Goal: Book appointment/travel/reservation

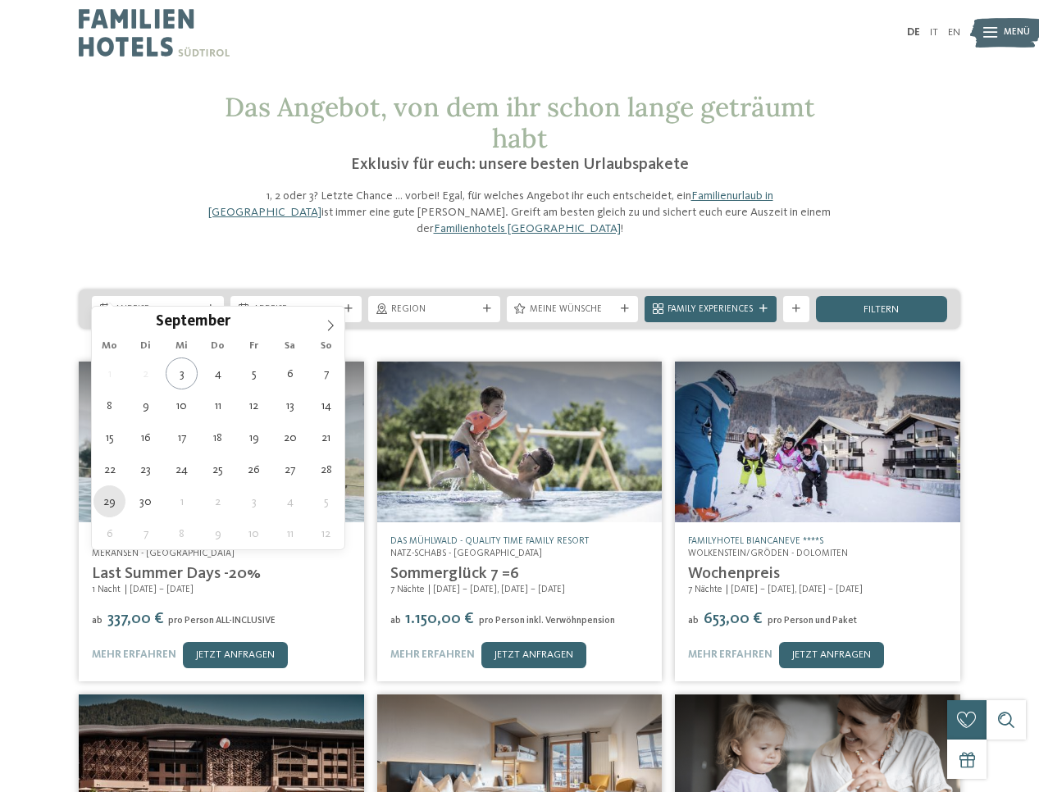
type div "[DATE]"
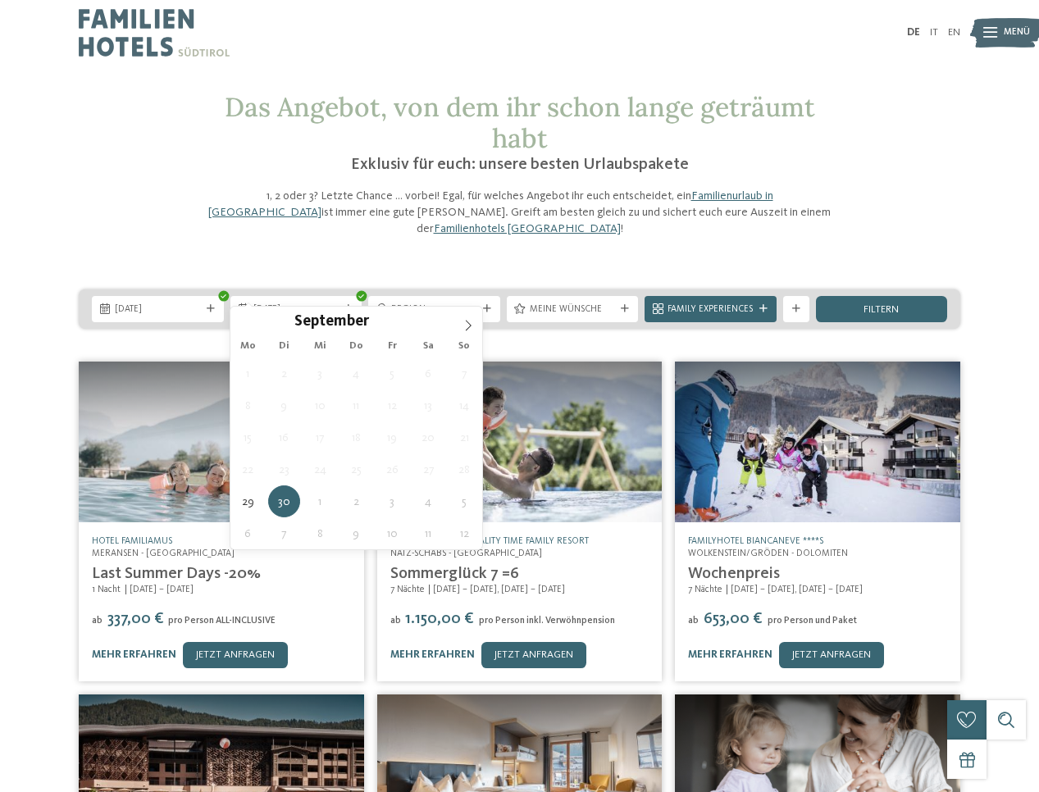
click at [107, 501] on img at bounding box center [221, 442] width 285 height 160
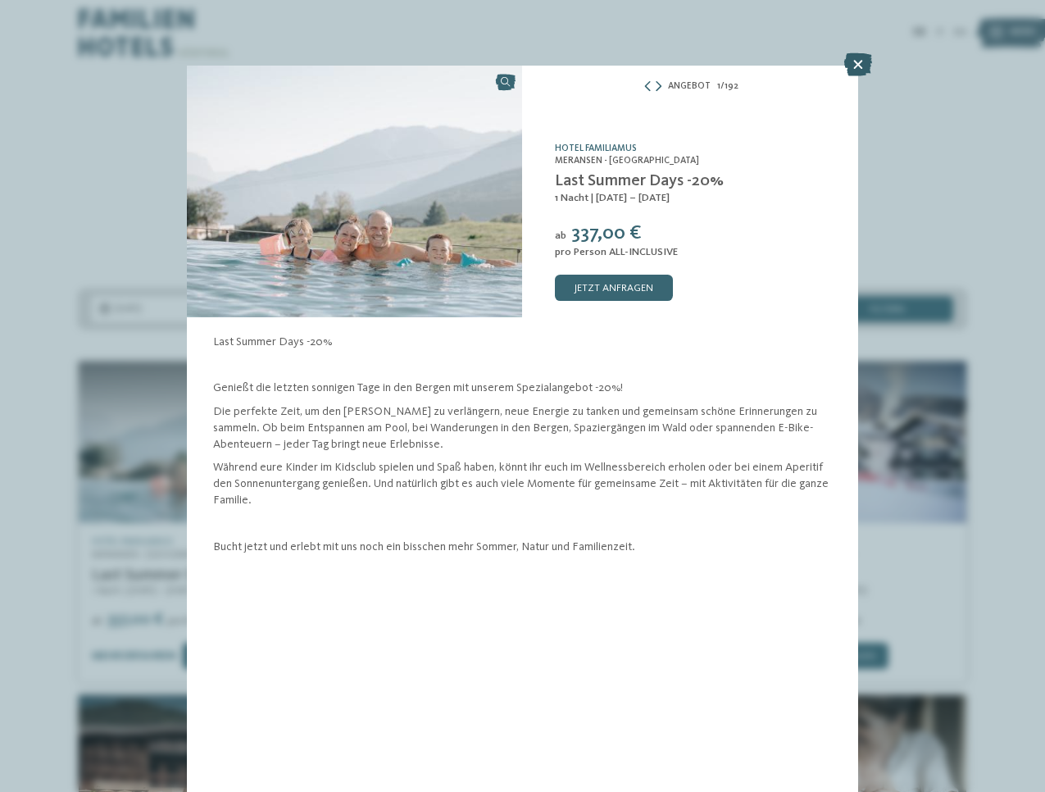
click at [861, 61] on icon at bounding box center [859, 64] width 28 height 23
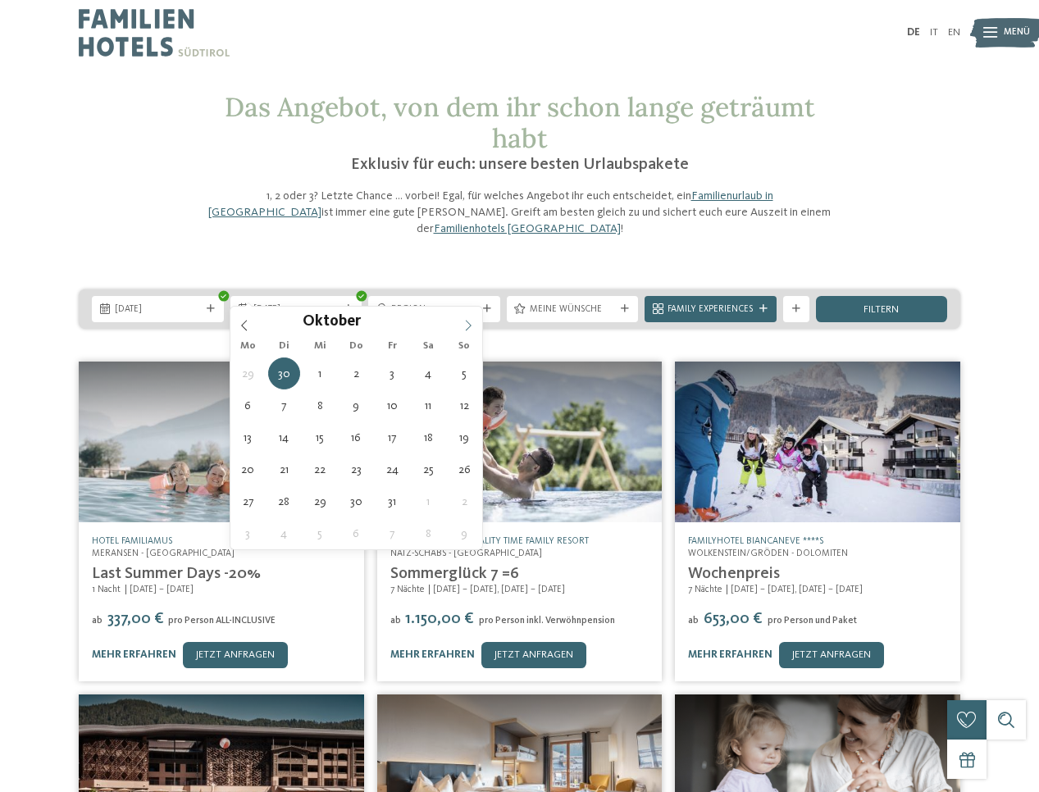
click at [463, 322] on icon at bounding box center [467, 325] width 11 height 11
type div "[DATE]"
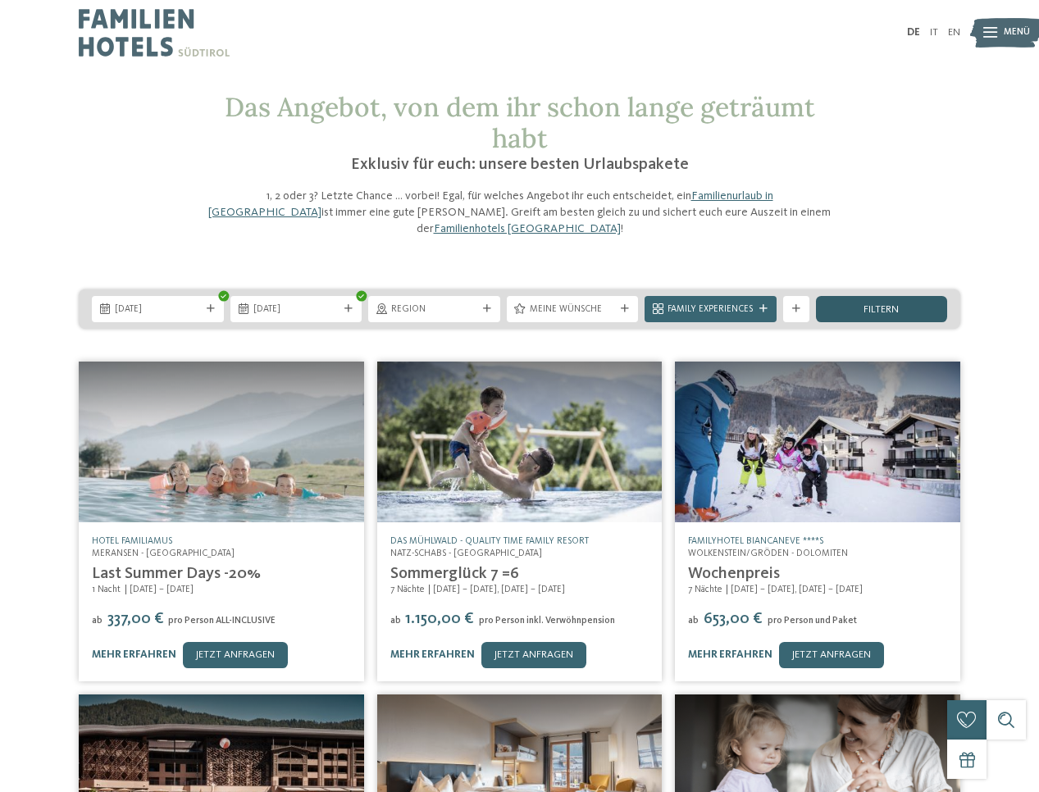
click at [895, 305] on span "filtern" at bounding box center [880, 310] width 35 height 11
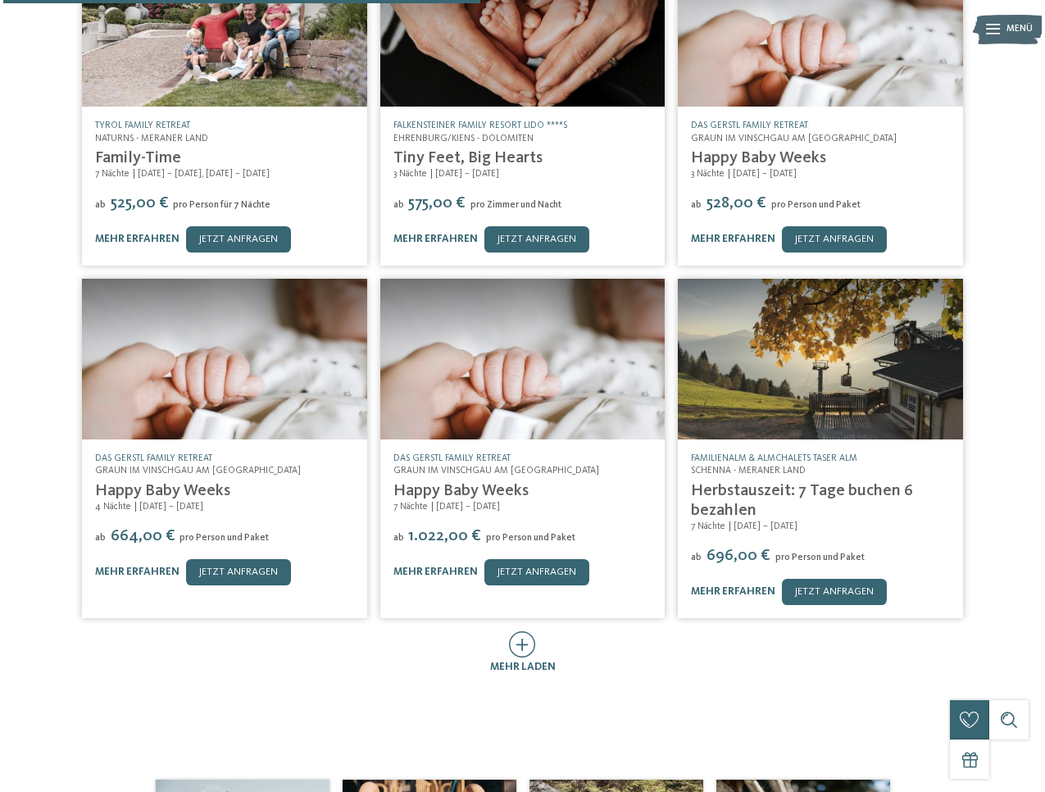
scroll to position [498, 0]
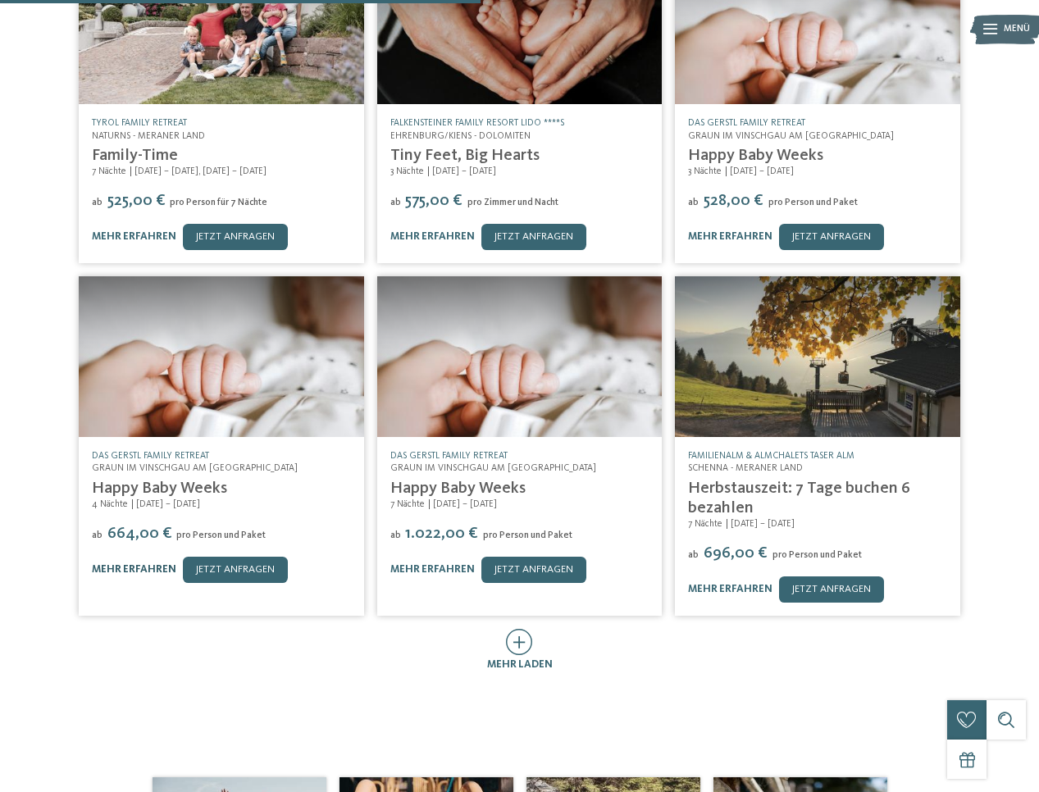
click at [153, 564] on link "mehr erfahren" at bounding box center [134, 569] width 84 height 11
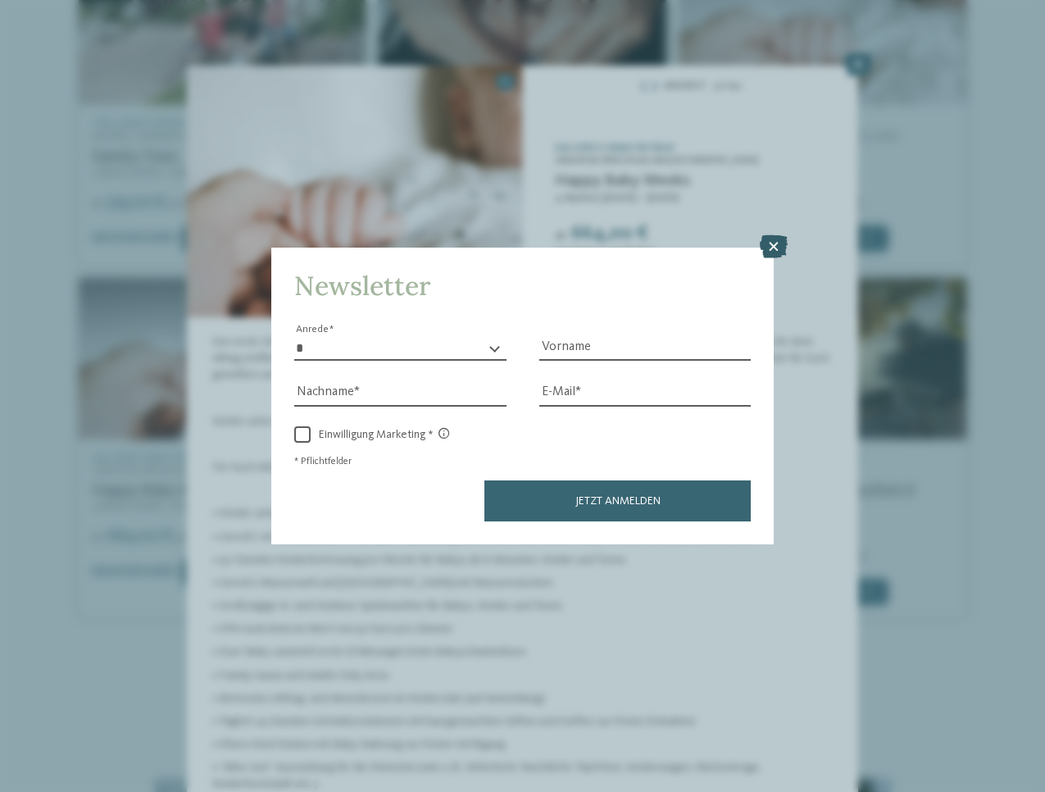
click at [772, 235] on icon at bounding box center [774, 246] width 28 height 23
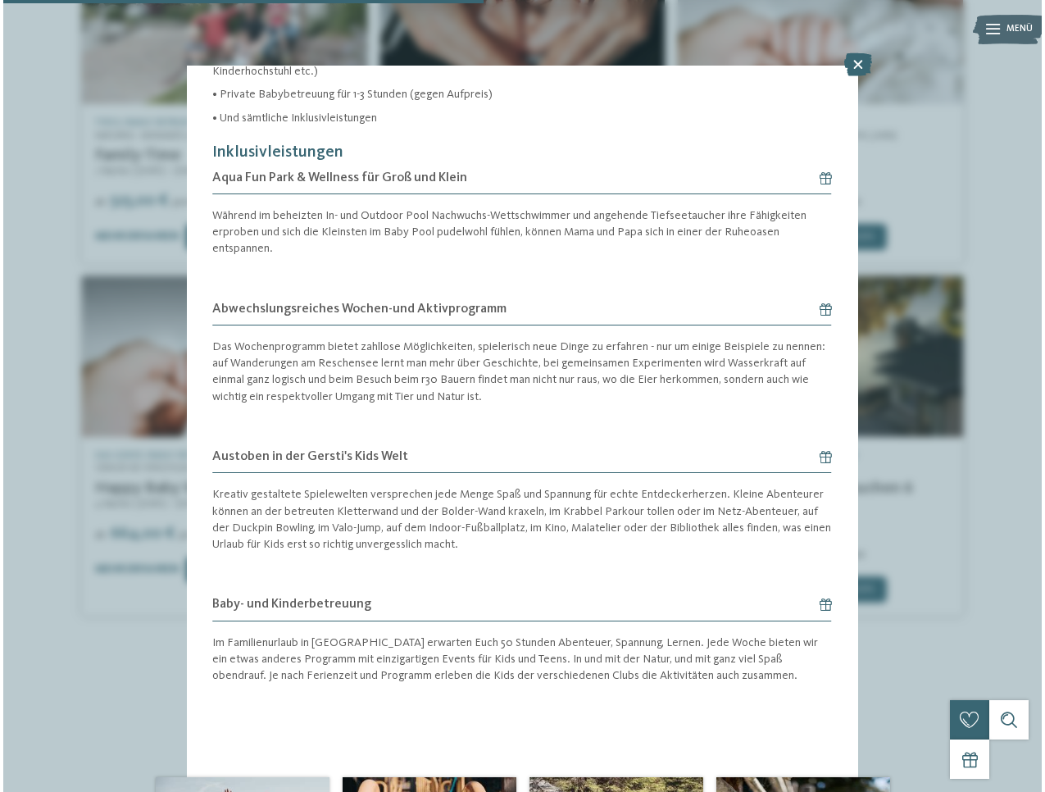
scroll to position [778, 0]
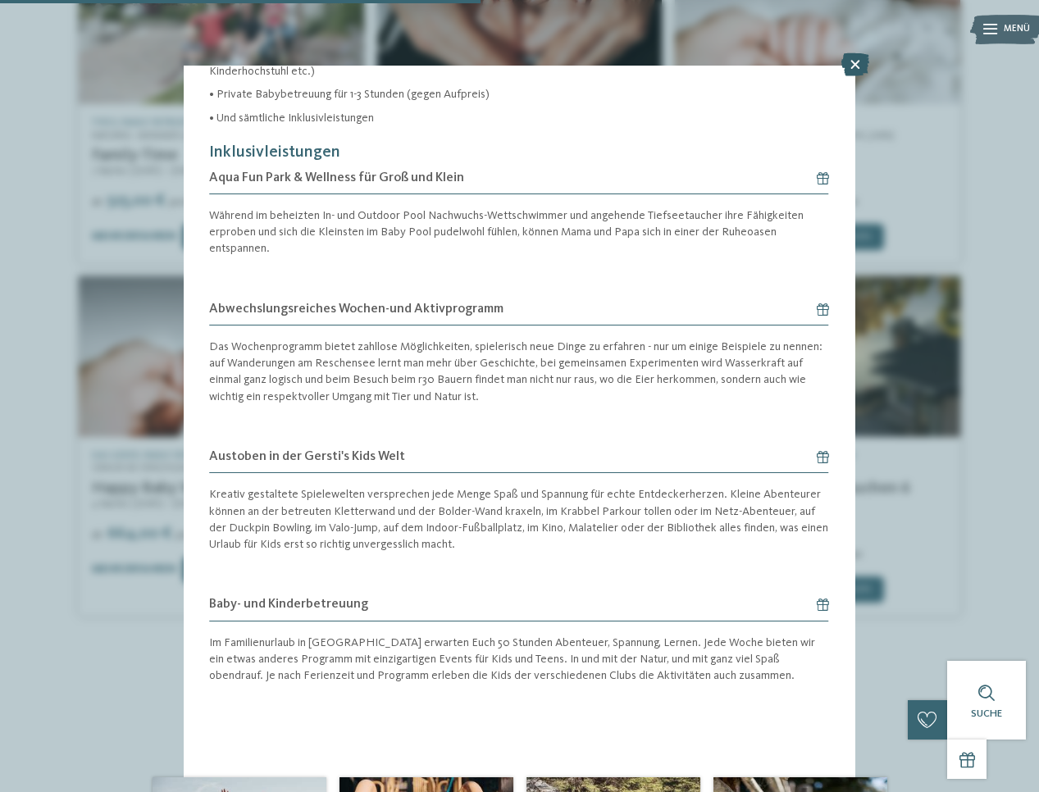
click at [854, 66] on icon at bounding box center [855, 64] width 28 height 23
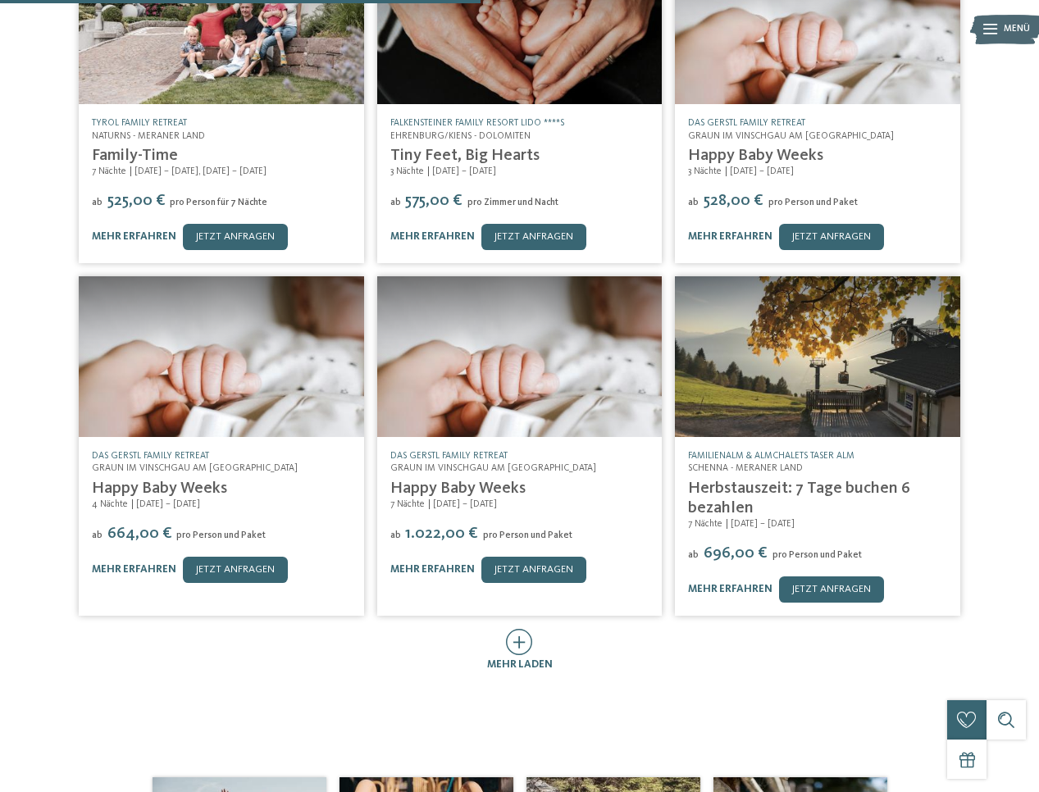
click at [753, 480] on link "Herbstauszeit: 7 Tage buchen 6 bezahlen" at bounding box center [799, 498] width 222 height 36
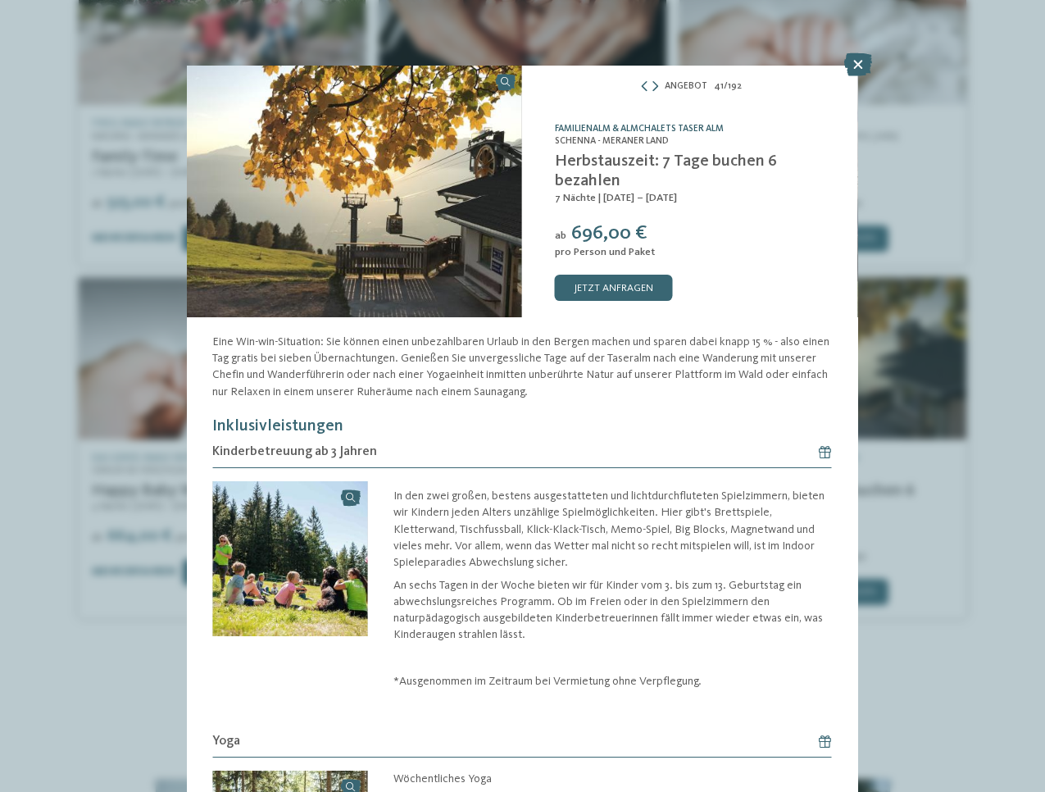
click at [715, 134] on link "Familienalm & Almchalets Taser Alm" at bounding box center [639, 129] width 169 height 10
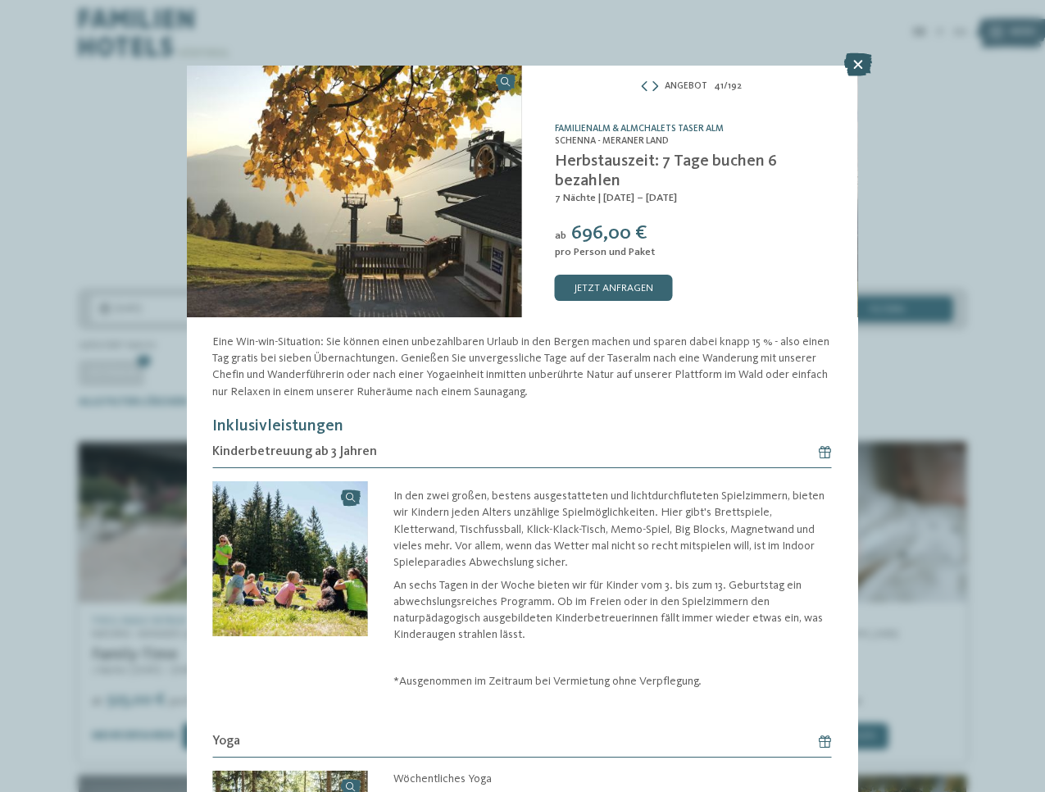
click at [855, 65] on icon at bounding box center [859, 64] width 28 height 23
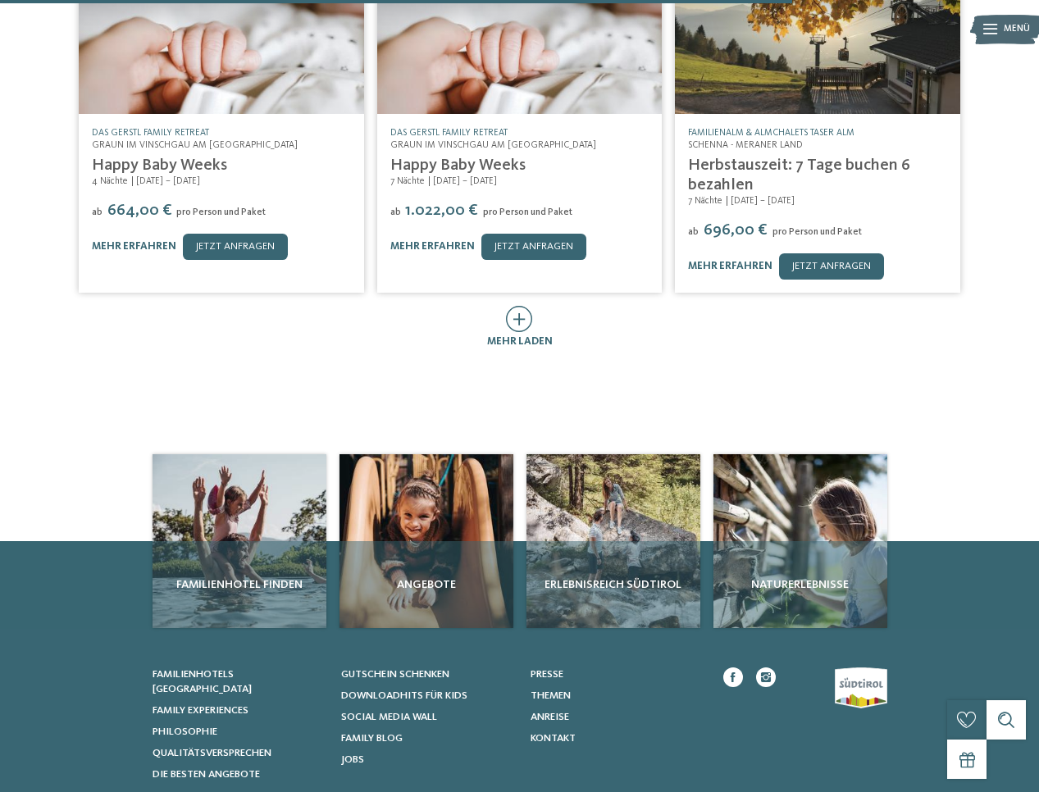
scroll to position [826, 0]
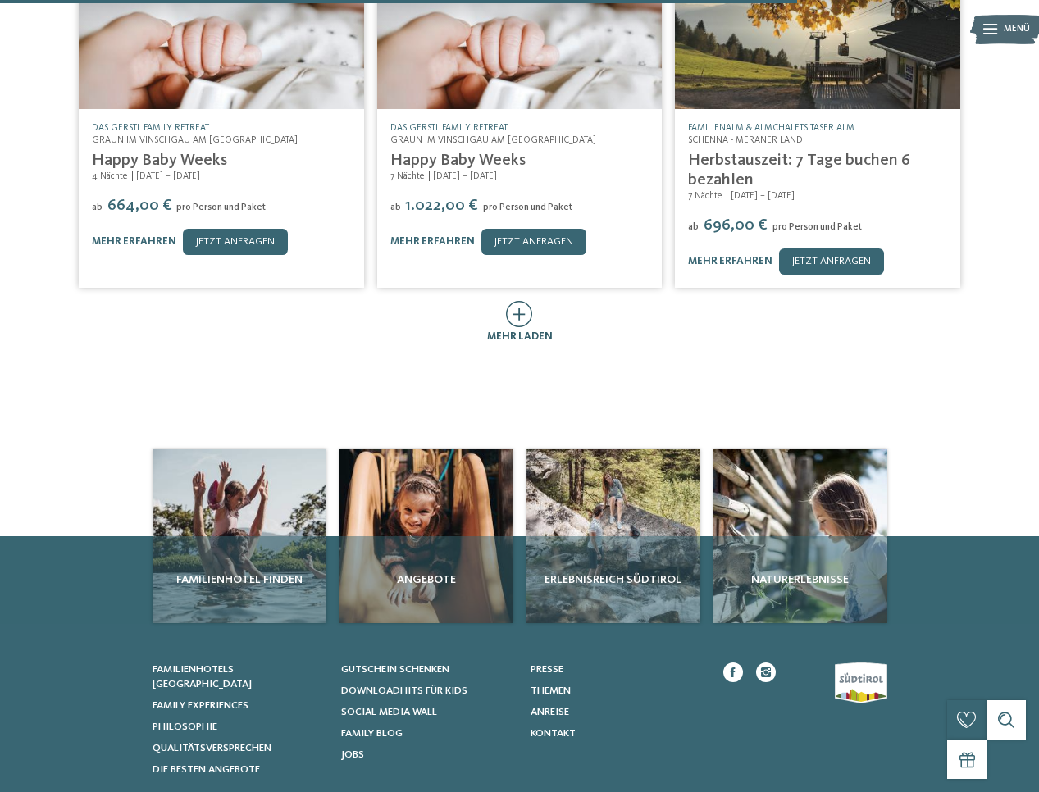
click at [517, 301] on icon at bounding box center [519, 314] width 27 height 26
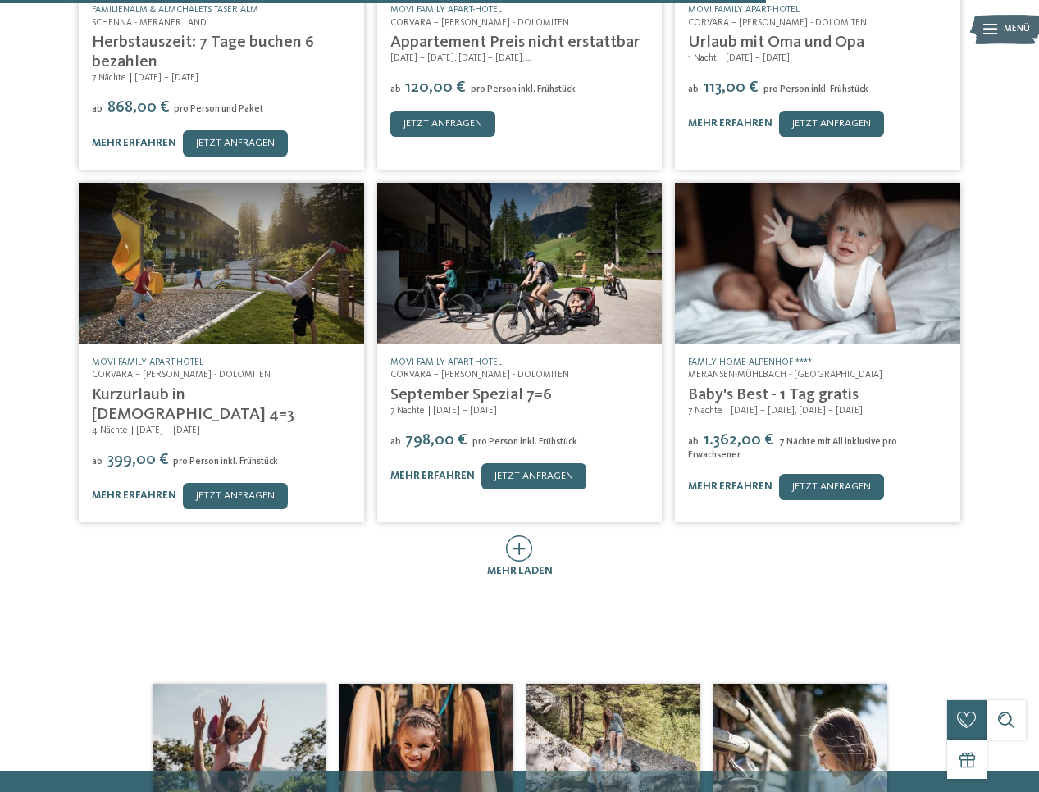
scroll to position [1293, 0]
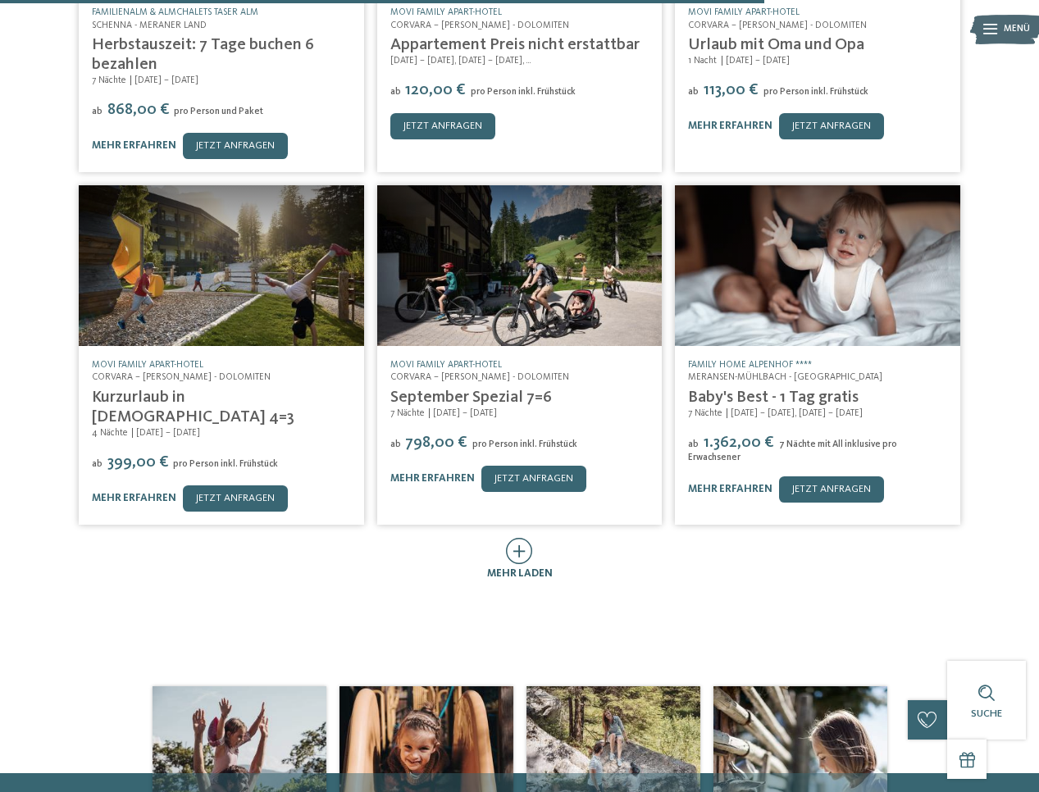
click at [519, 538] on icon at bounding box center [519, 551] width 27 height 26
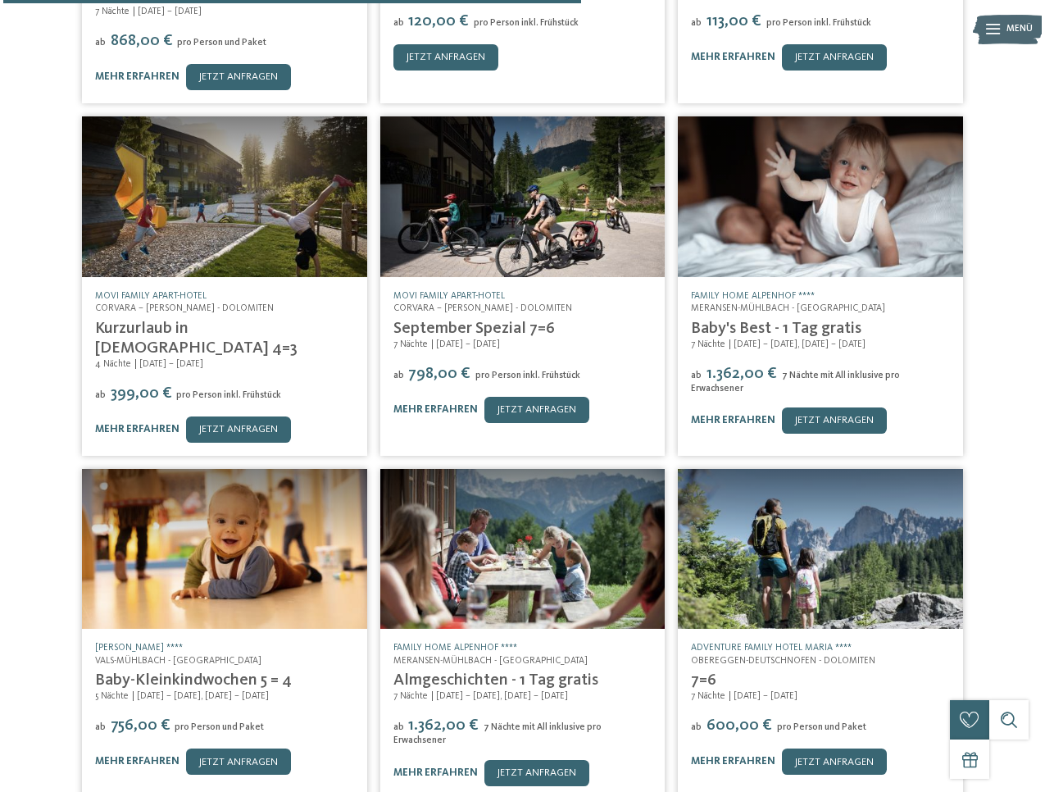
scroll to position [1372, 0]
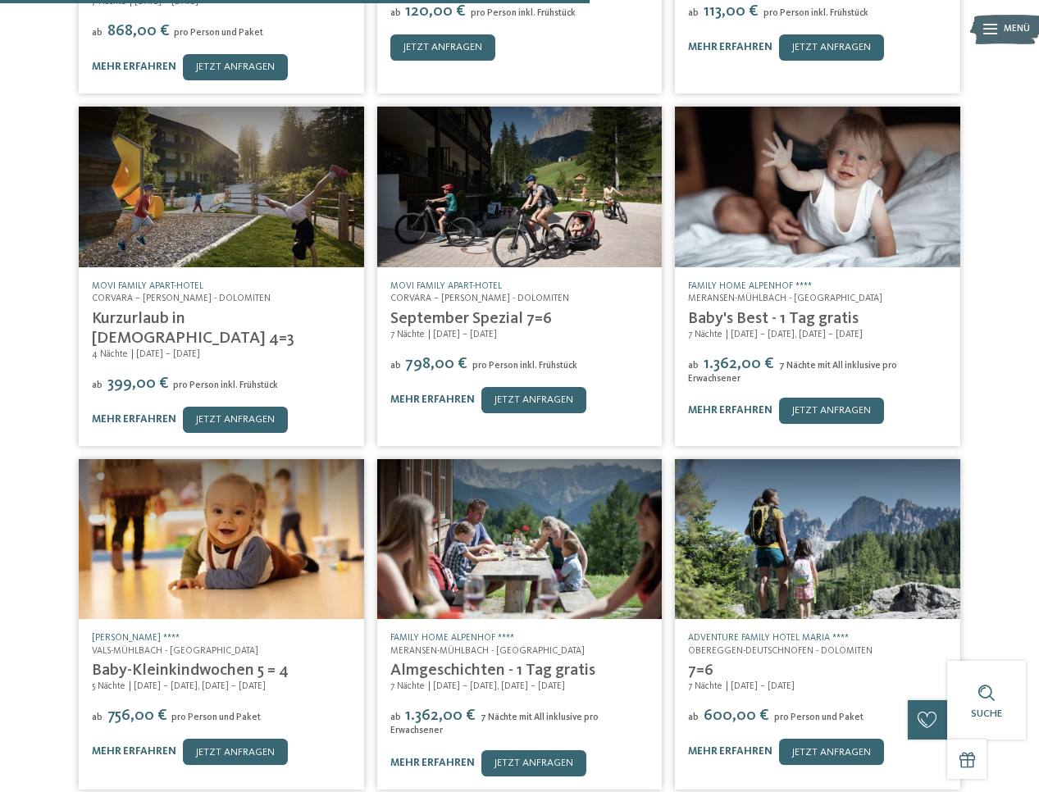
click at [200, 662] on link "Baby-Kleinkindwochen 5 = 4" at bounding box center [190, 670] width 197 height 16
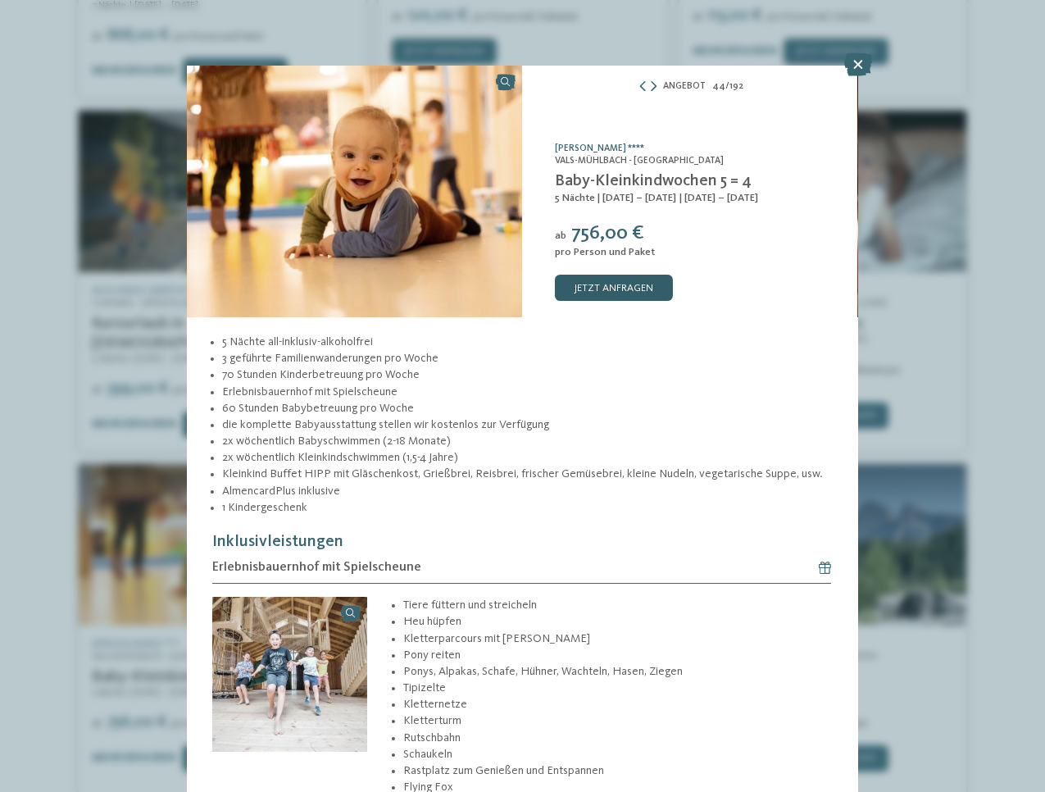
click at [620, 289] on link "jetzt anfragen" at bounding box center [614, 288] width 118 height 26
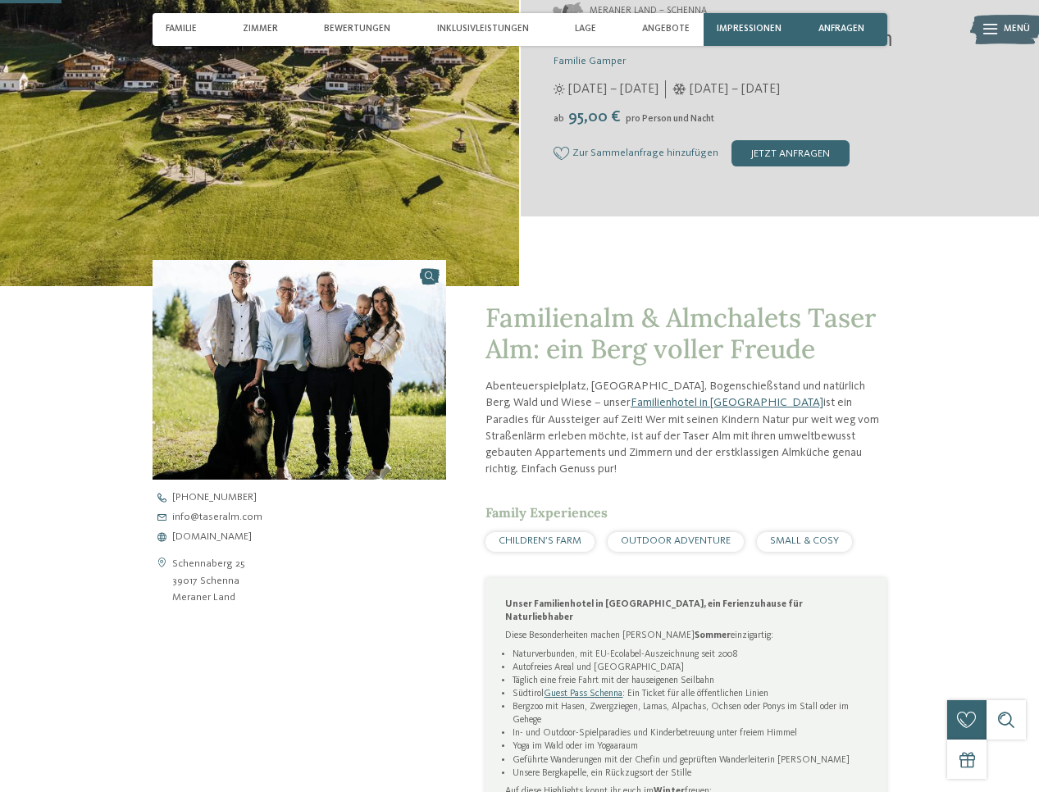
scroll to position [309, 0]
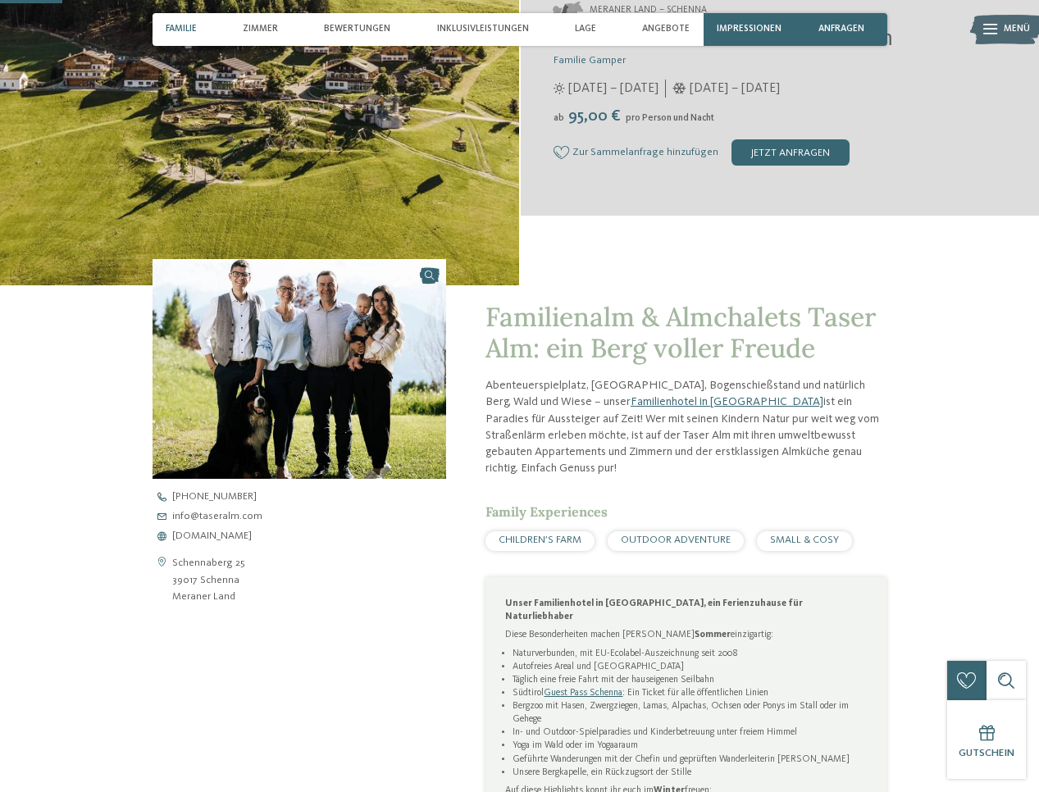
click at [178, 32] on span "Familie" at bounding box center [181, 29] width 31 height 11
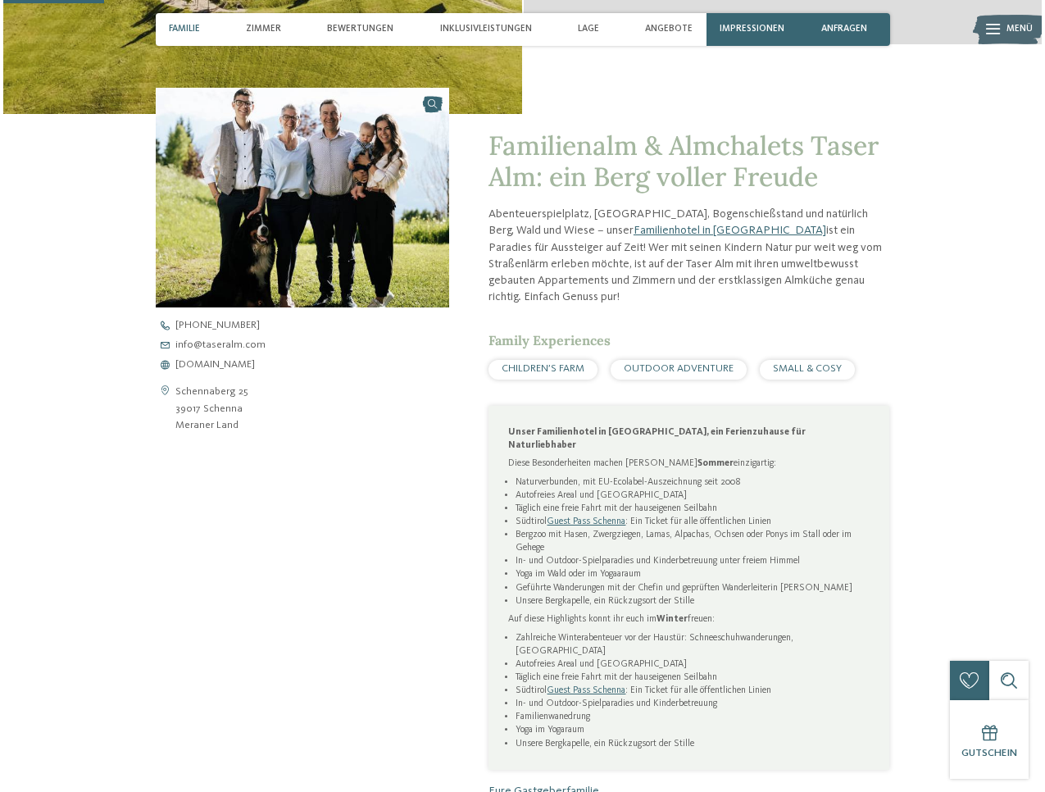
scroll to position [503, 0]
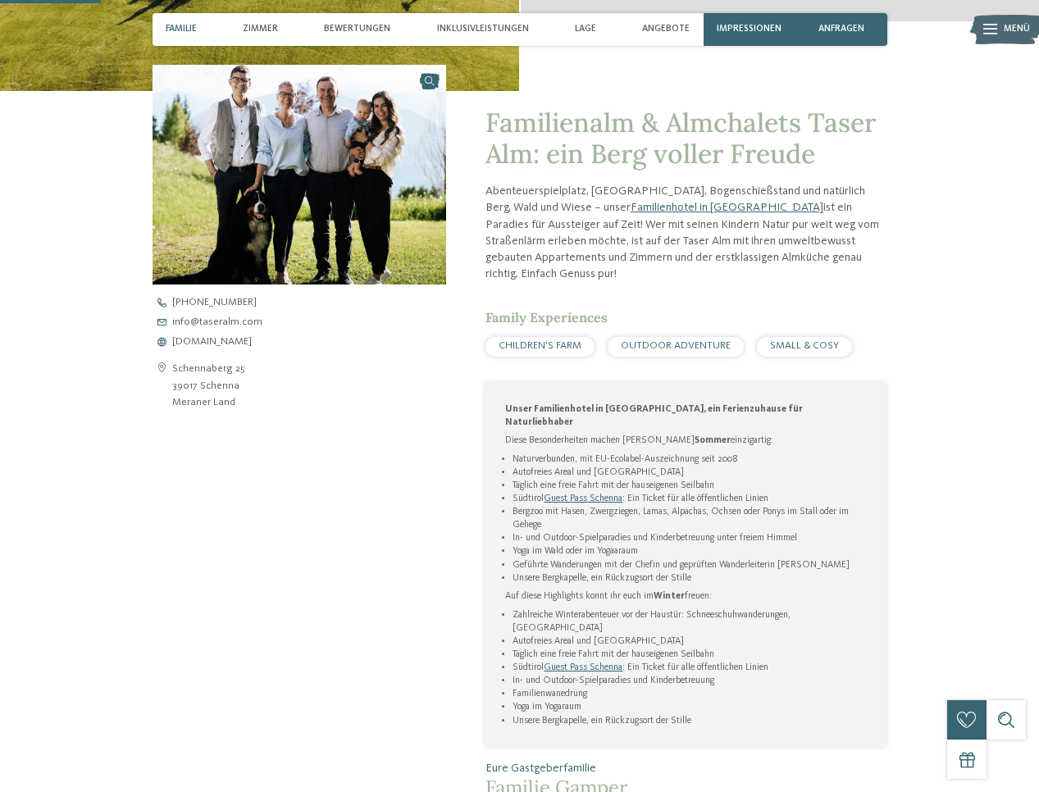
click at [1004, 27] on span "Menü" at bounding box center [1017, 29] width 26 height 13
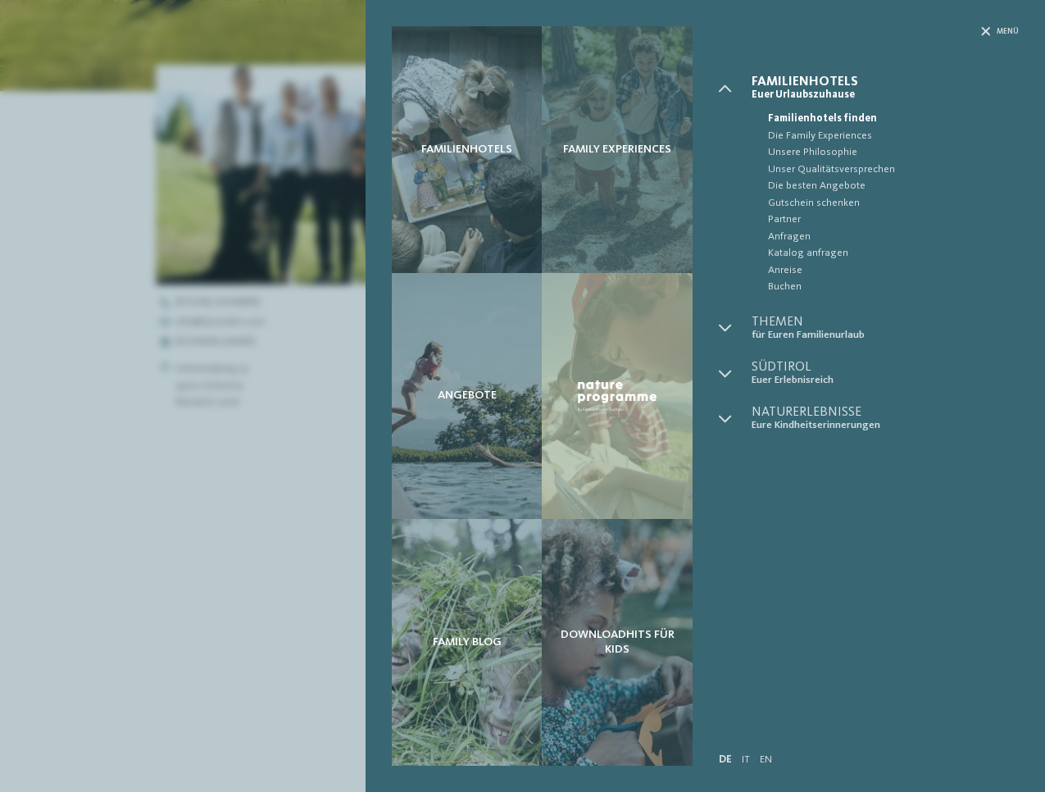
click at [648, 165] on div "Family Experiences" at bounding box center [617, 149] width 150 height 247
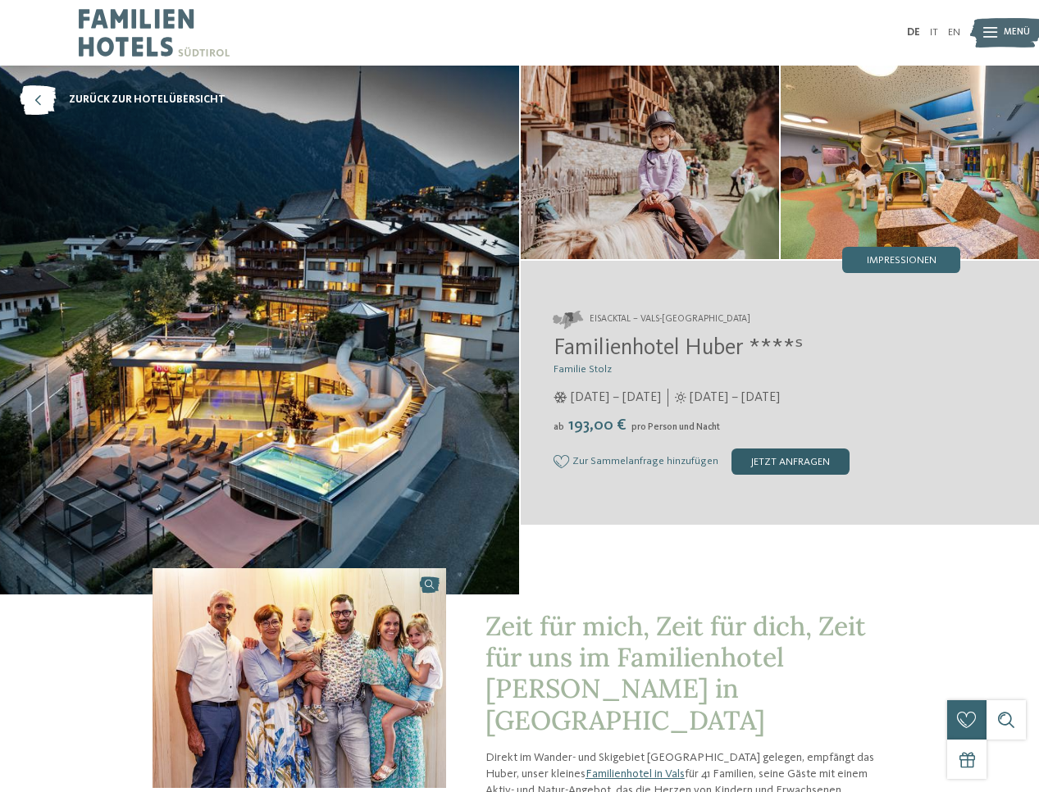
click at [773, 462] on div "jetzt anfragen" at bounding box center [790, 461] width 118 height 26
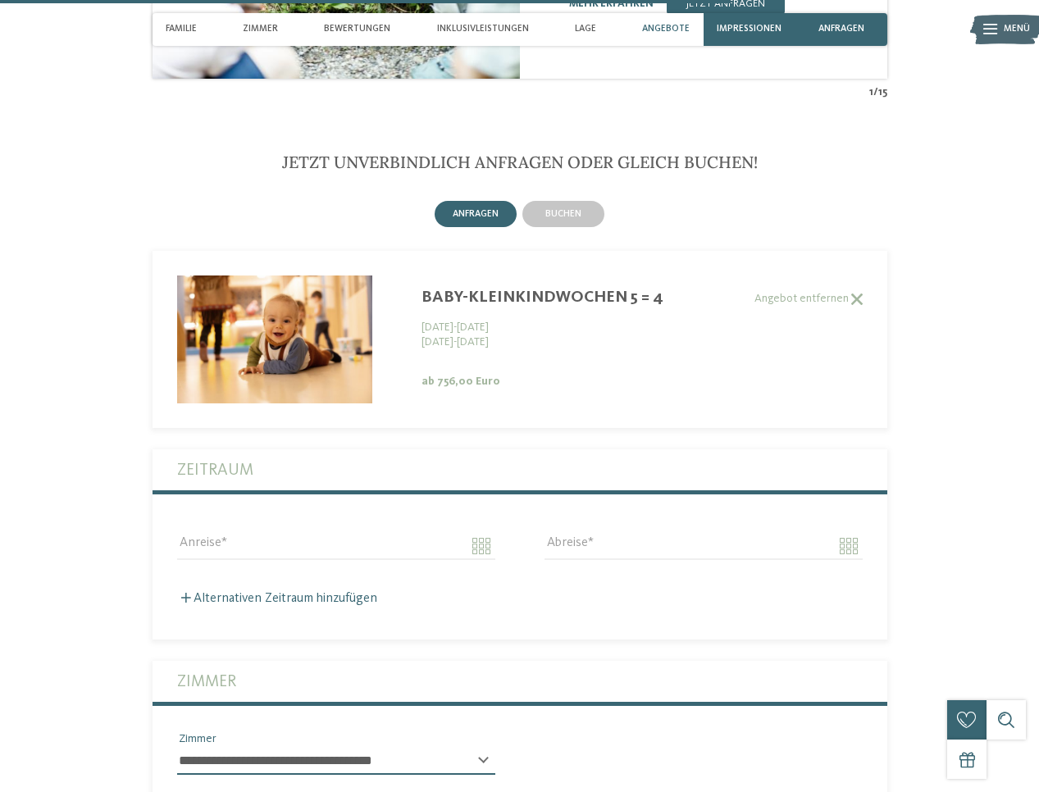
scroll to position [3458, 0]
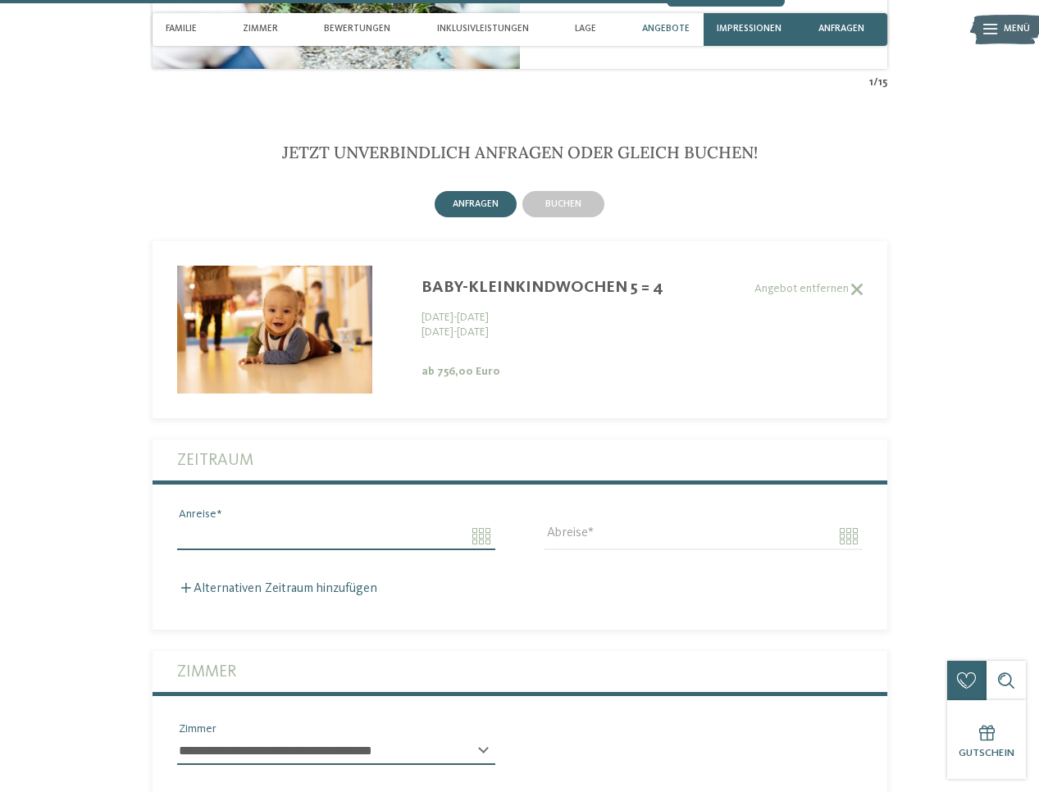
click at [397, 522] on input "Anreise" at bounding box center [336, 536] width 318 height 28
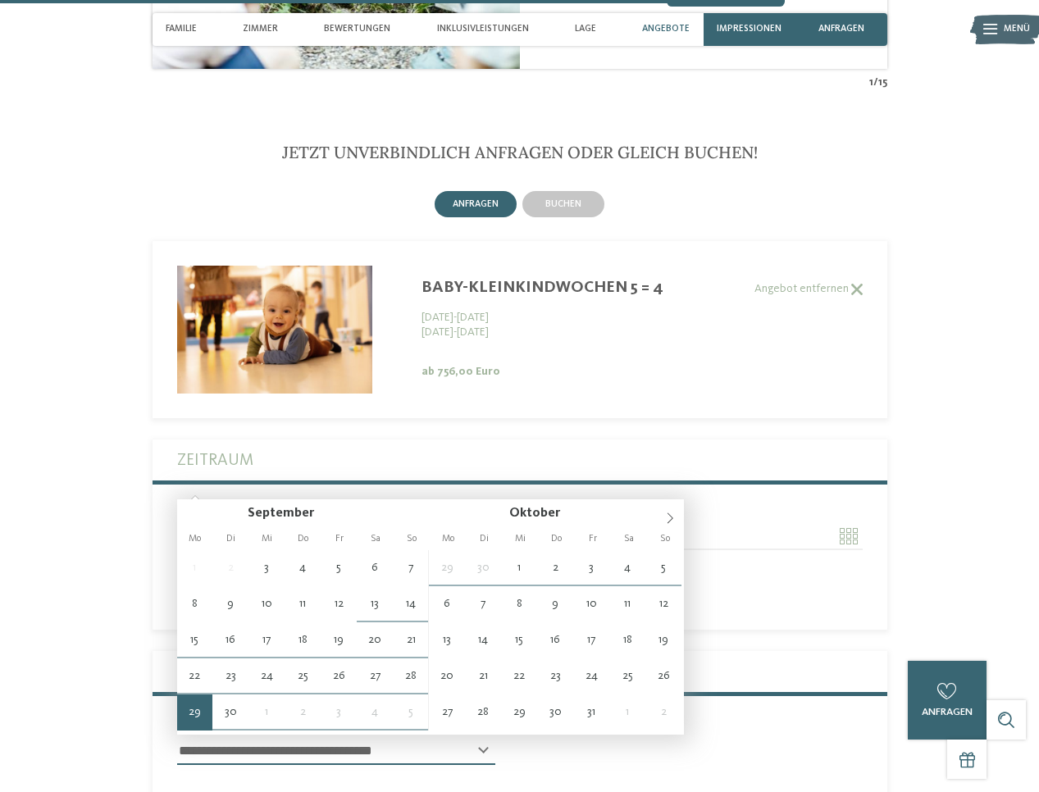
type input "**********"
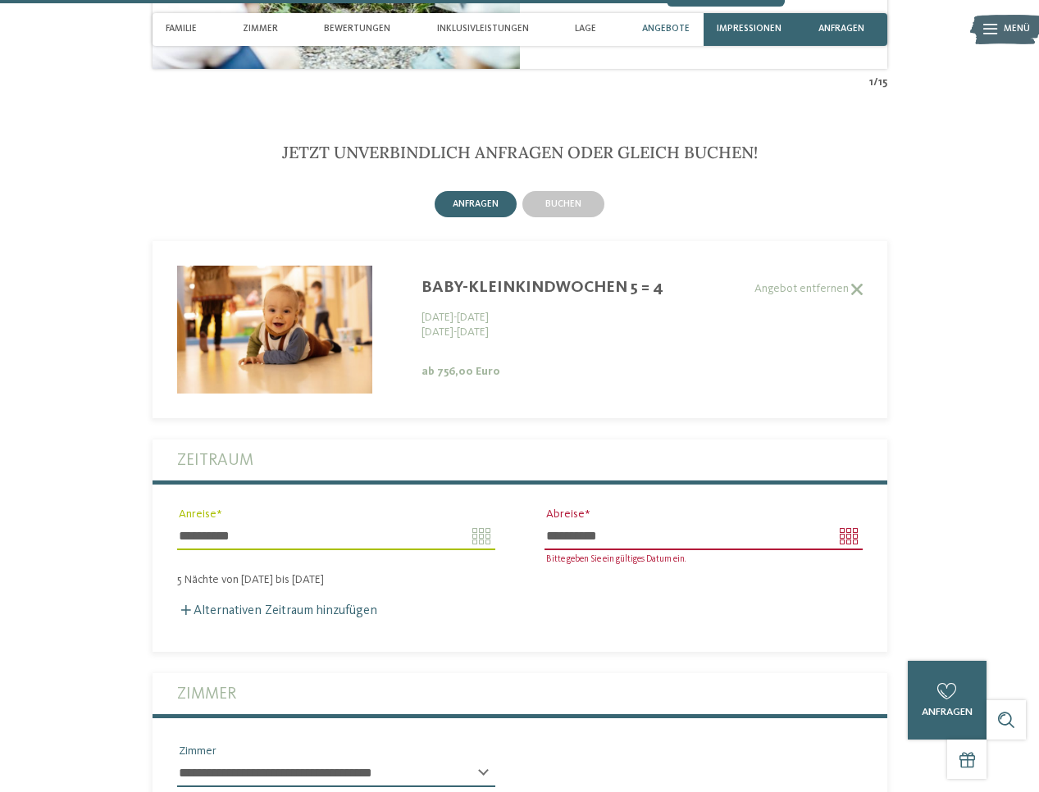
click at [659, 522] on input "**********" at bounding box center [703, 536] width 318 height 28
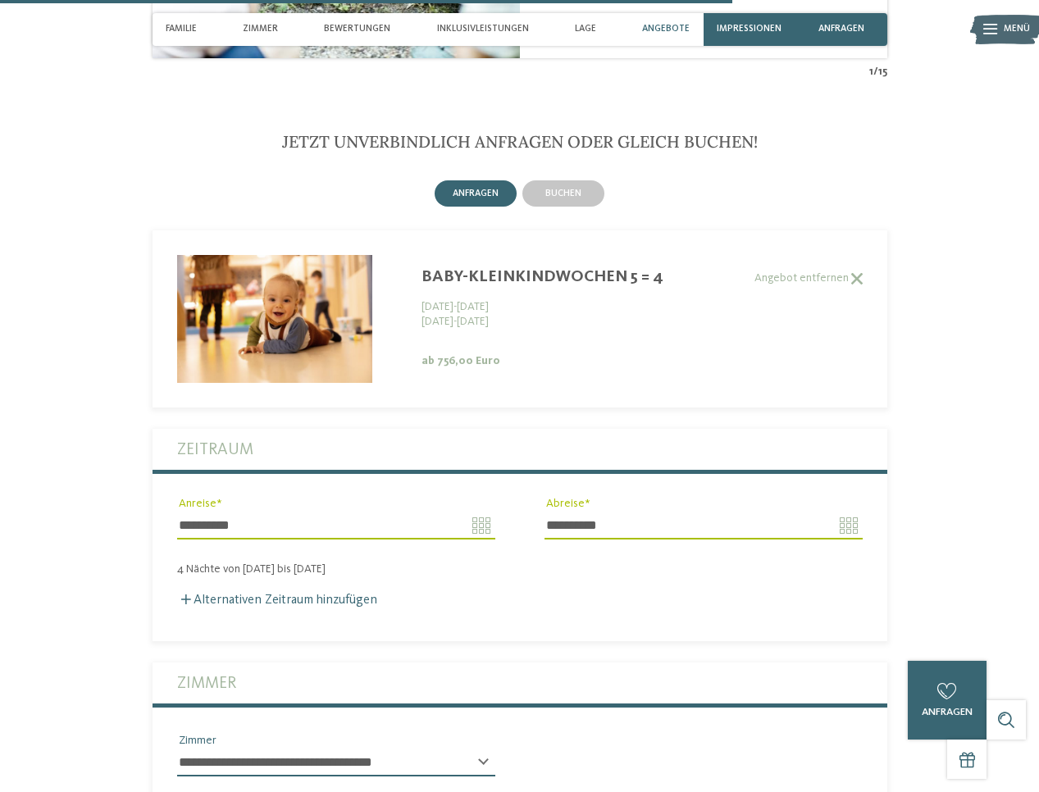
scroll to position [3471, 0]
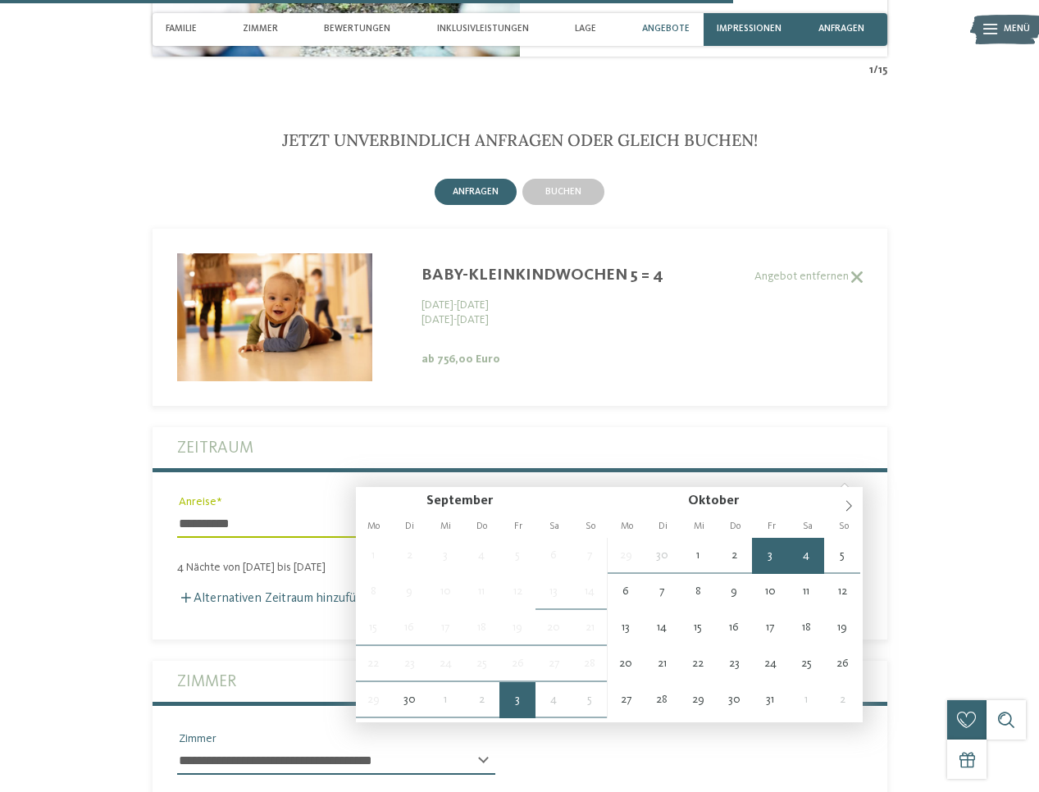
type input "**********"
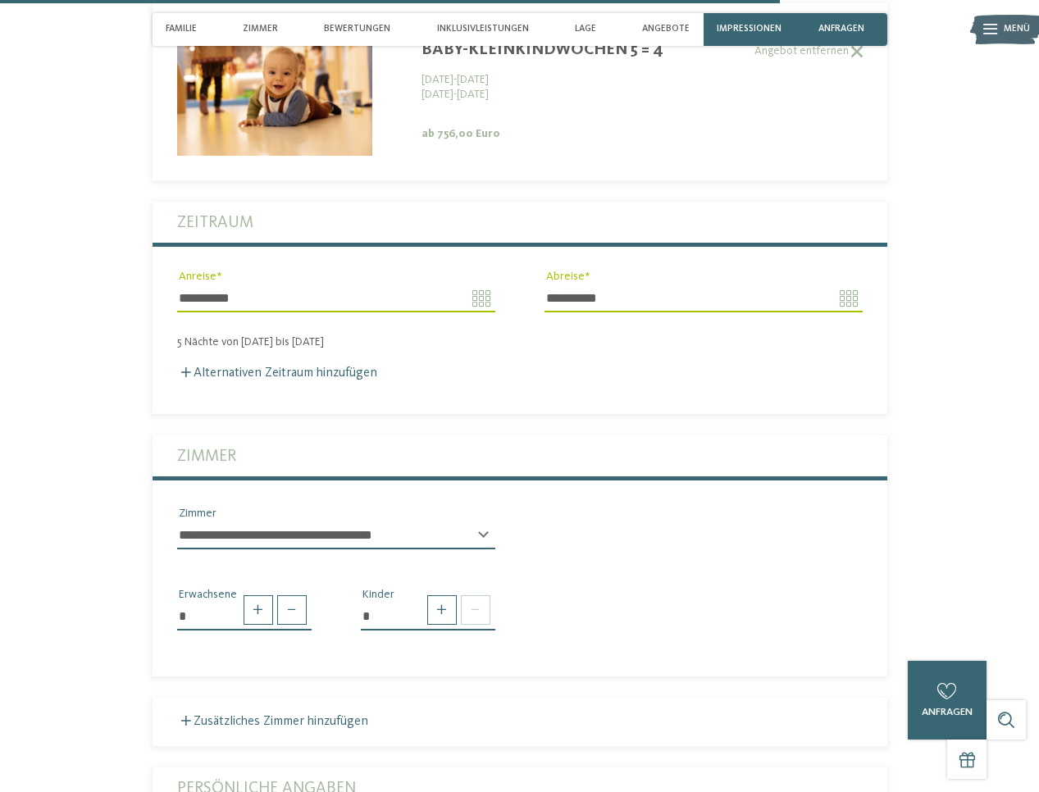
scroll to position [3702, 0]
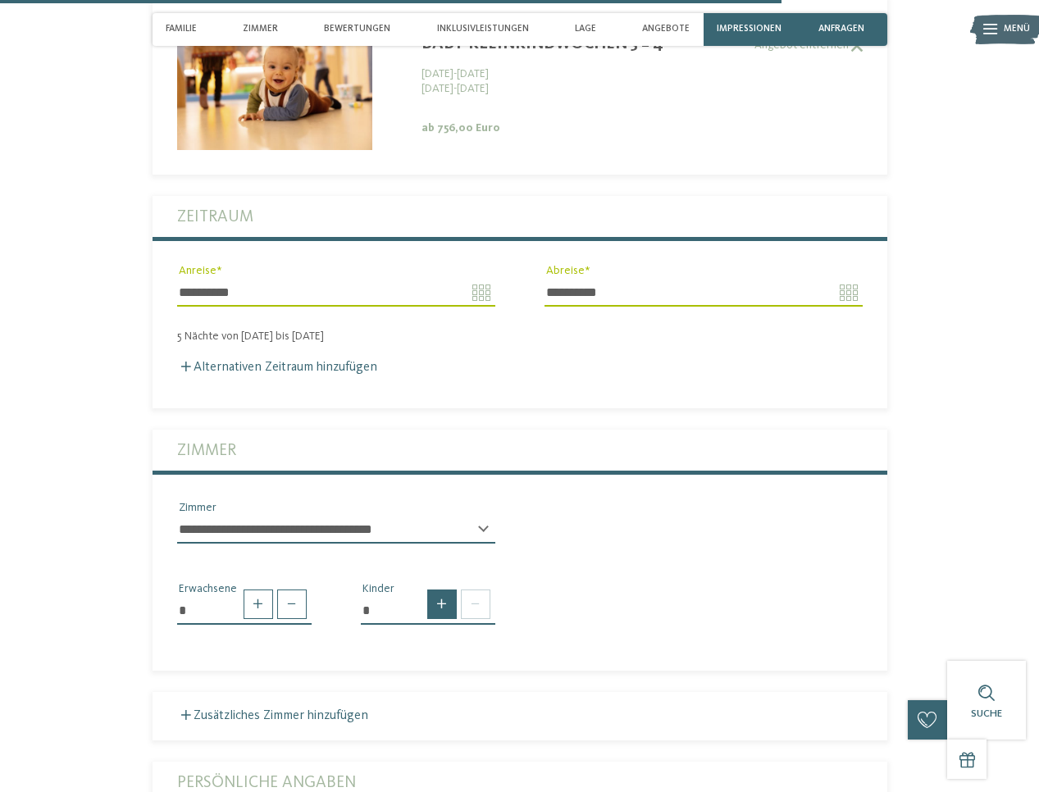
click at [441, 590] on span at bounding box center [442, 605] width 30 height 30
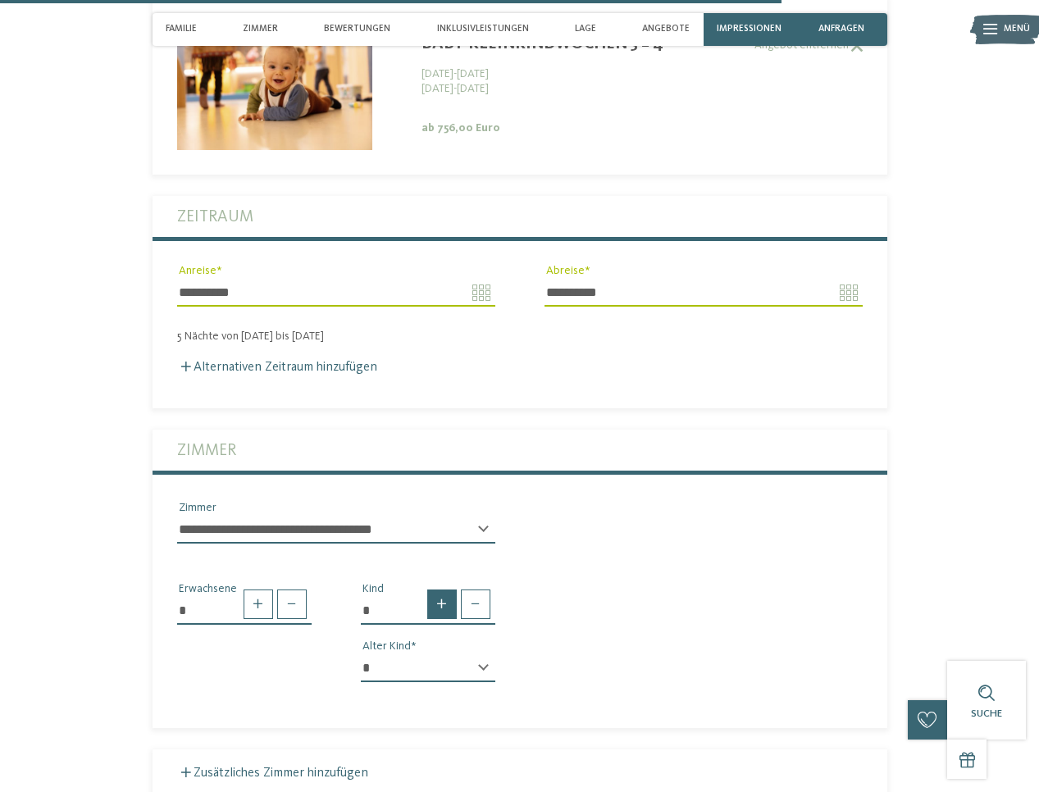
click at [436, 590] on span at bounding box center [442, 605] width 30 height 30
type input "*"
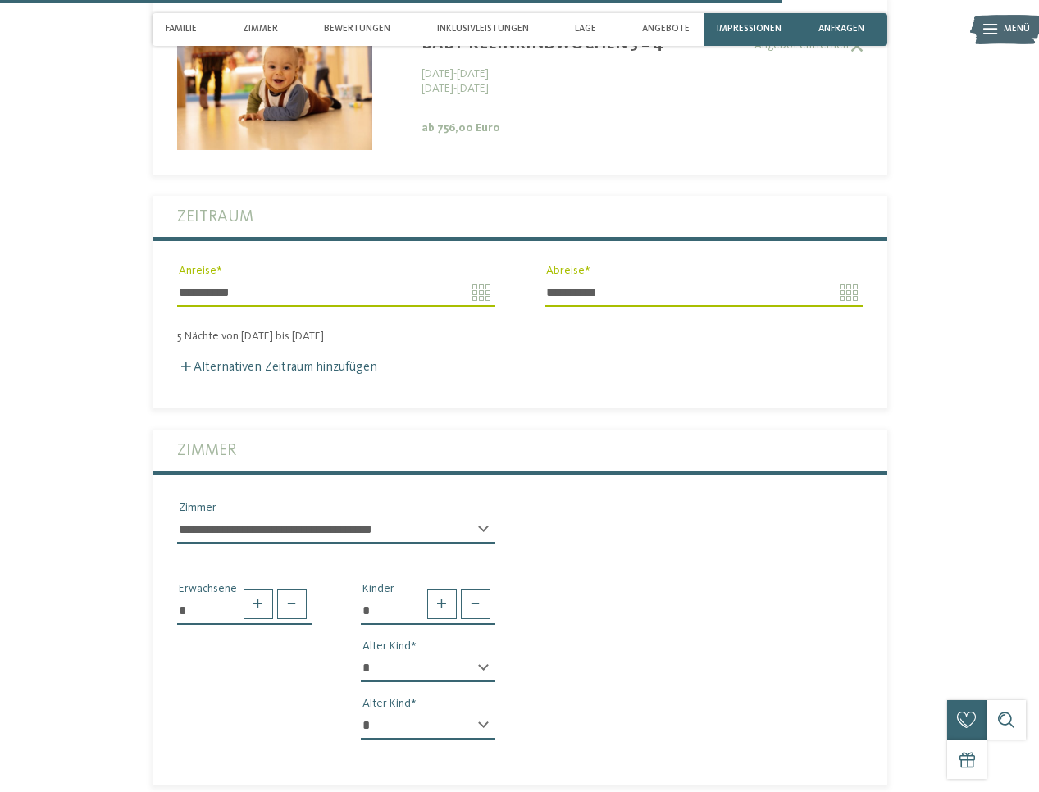
click at [483, 654] on div "* * * * * * * * * * * ** ** ** ** ** ** ** ** Alter Kind" at bounding box center [428, 674] width 134 height 41
click at [486, 654] on div "* * * * * * * * * * * ** ** ** ** ** ** ** ** Alter Kind" at bounding box center [428, 674] width 134 height 41
click at [370, 654] on div "* * * * * * * * * * * ** ** ** ** ** ** ** ** Alter Kind" at bounding box center [428, 674] width 134 height 41
select select "*"
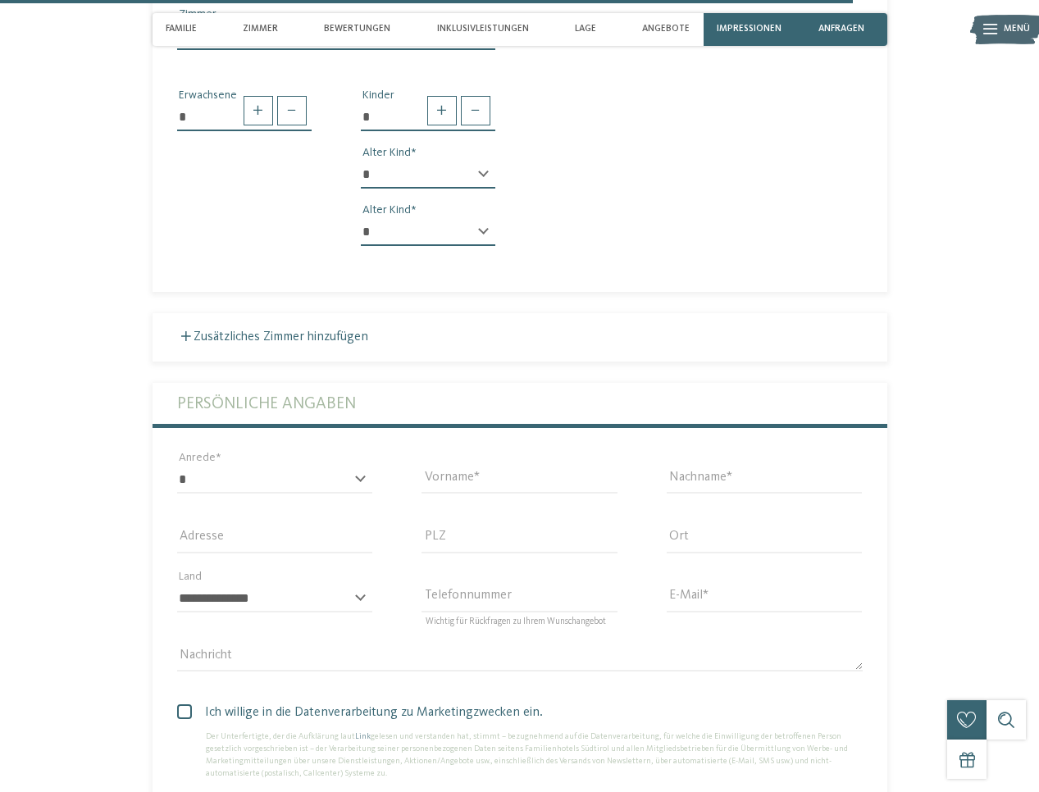
scroll to position [4199, 0]
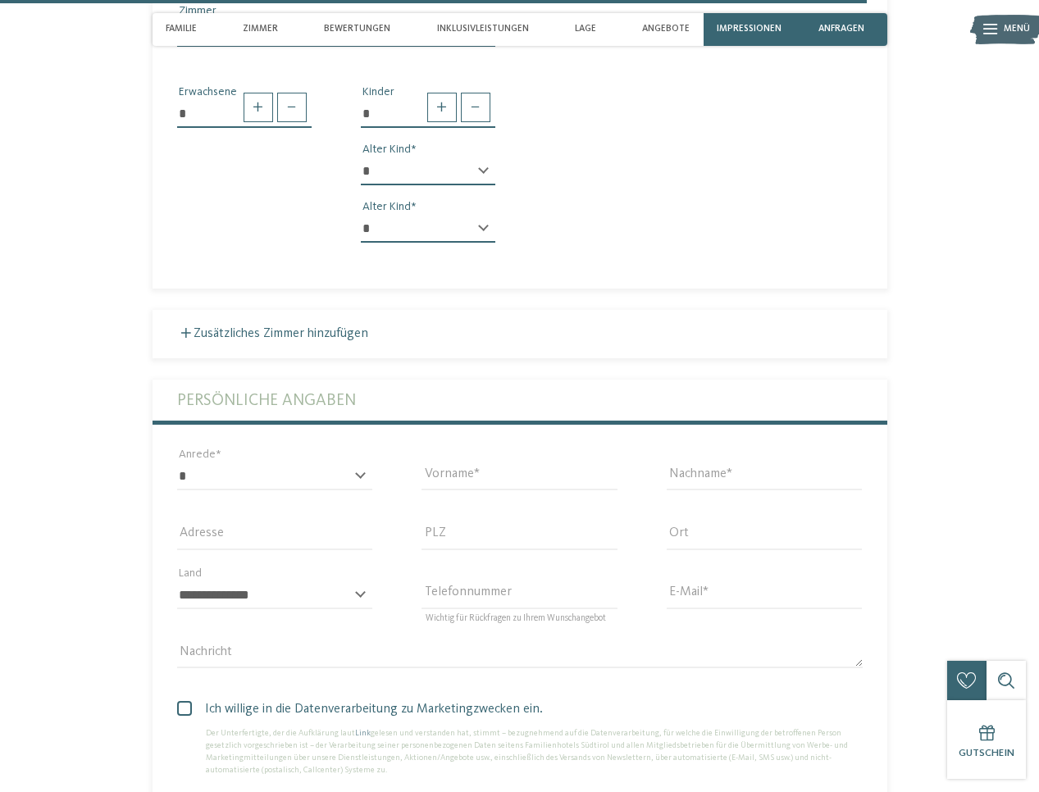
click at [359, 462] on div "* **** **** ******* ****** Anrede" at bounding box center [275, 483] width 196 height 43
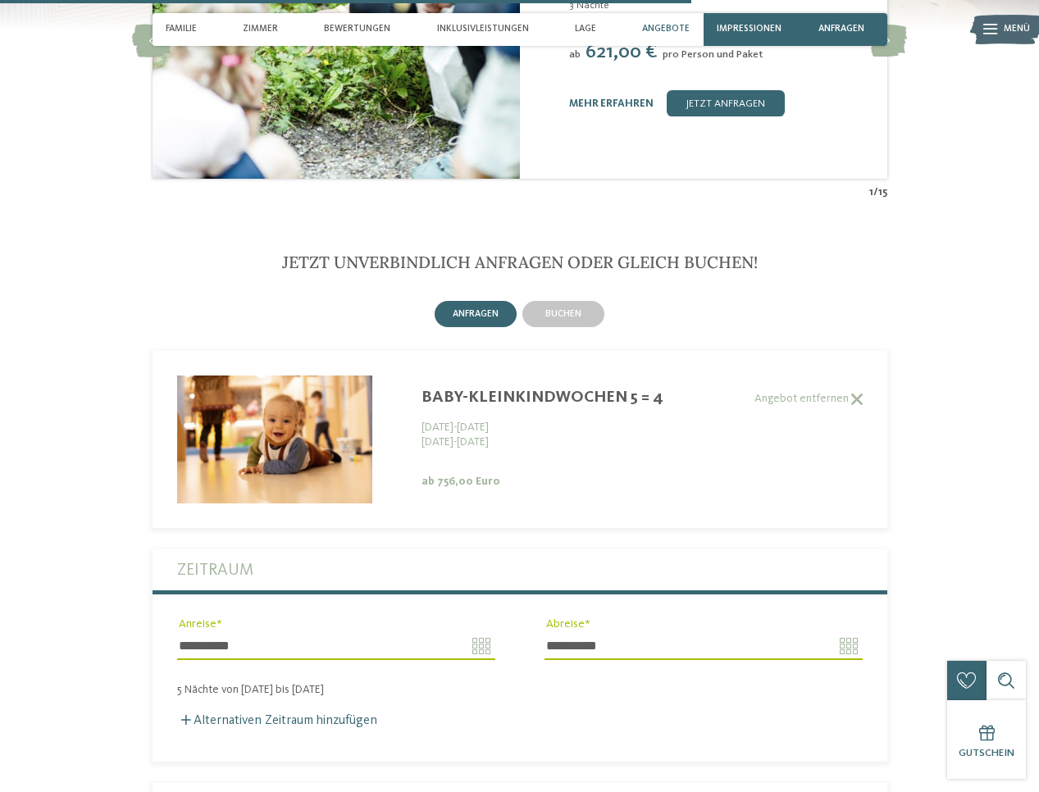
scroll to position [3349, 0]
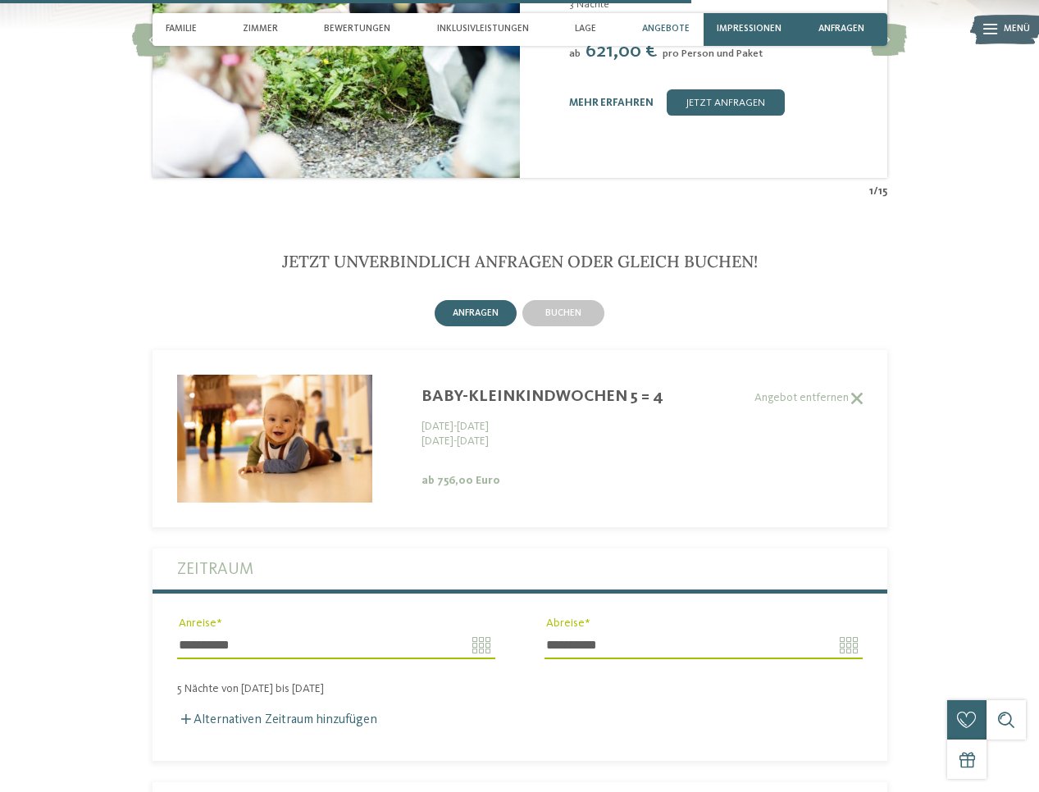
click at [485, 631] on input "**********" at bounding box center [336, 645] width 318 height 28
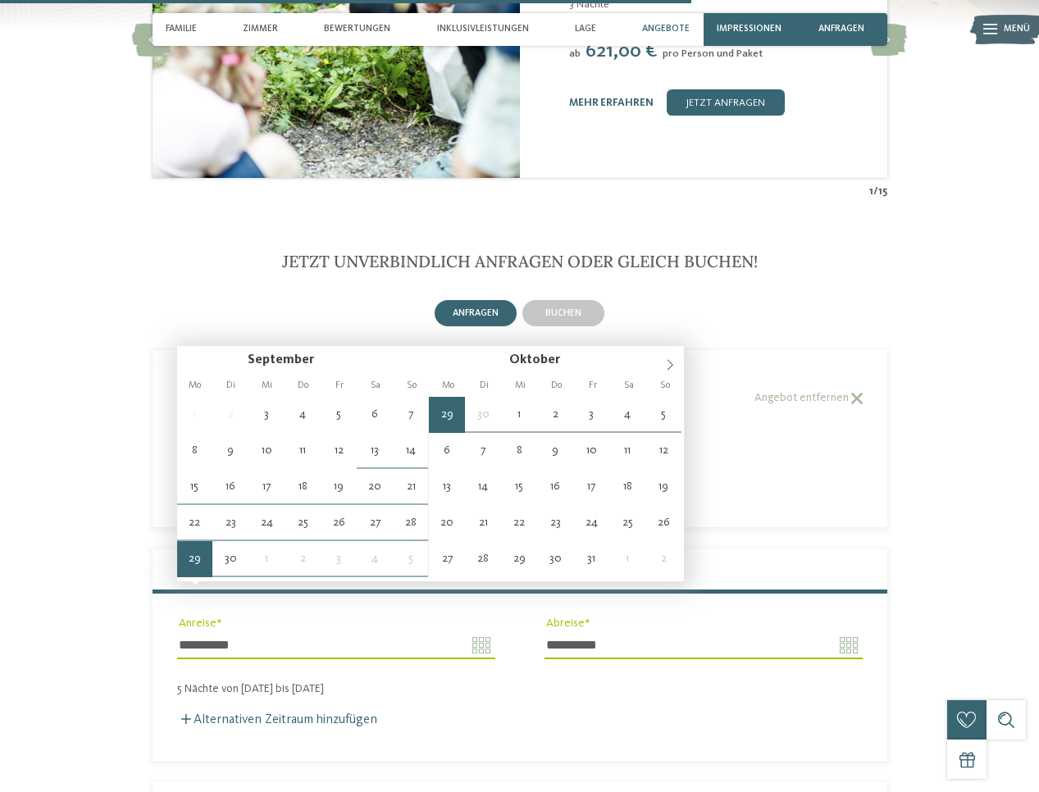
click at [536, 712] on div "Alternativen Zeitraum hinzufügen" at bounding box center [519, 720] width 685 height 16
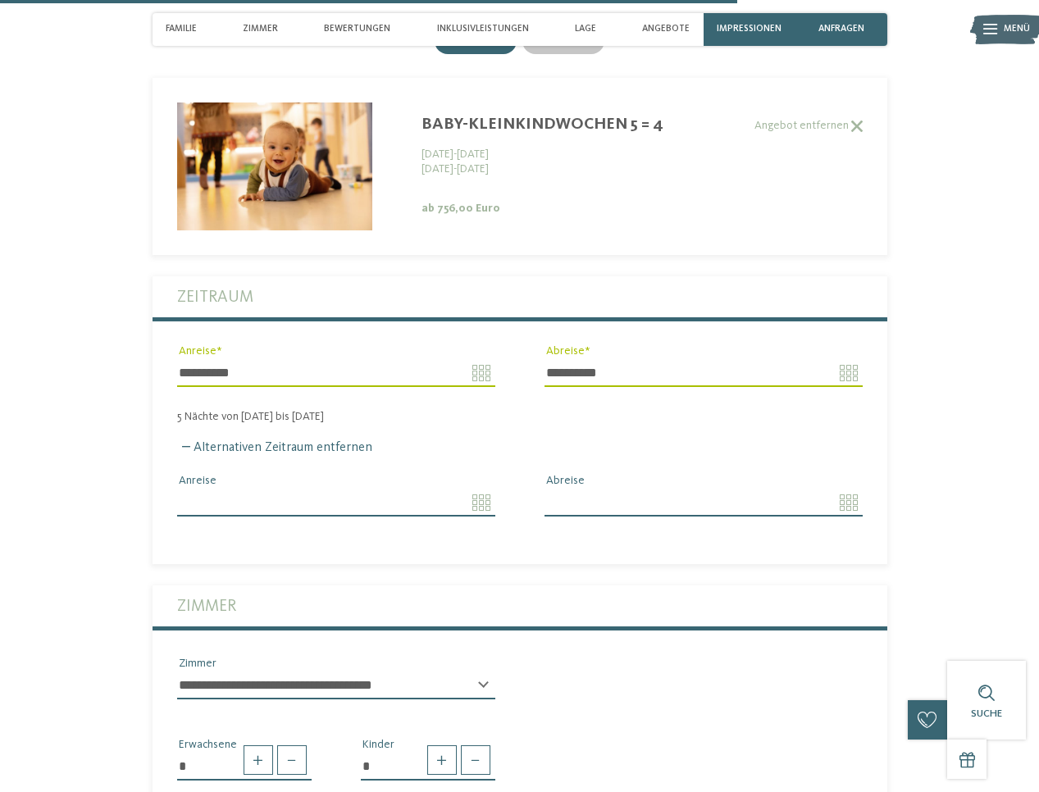
scroll to position [3624, 0]
